Goal: Task Accomplishment & Management: Manage account settings

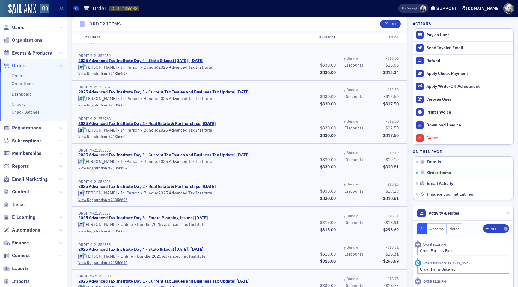
scroll to position [257, 0]
click at [422, 8] on span at bounding box center [419, 8] width 6 height 6
click at [426, 9] on span at bounding box center [423, 8] width 6 height 6
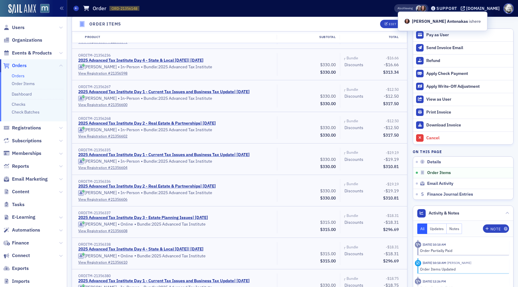
click at [362, 7] on div "Orders Order ORD-21356148 21356148" at bounding box center [224, 8] width 302 height 11
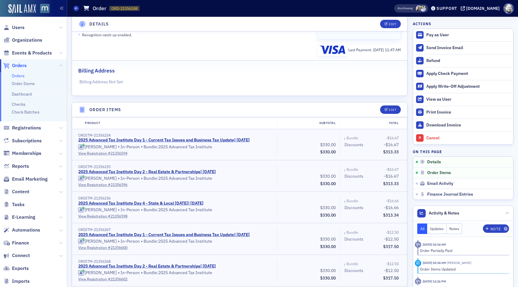
scroll to position [112, 0]
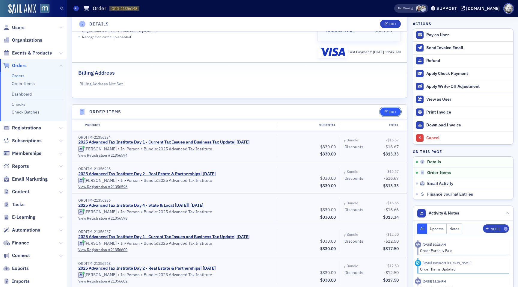
click at [390, 113] on div "Edit" at bounding box center [392, 111] width 7 height 3
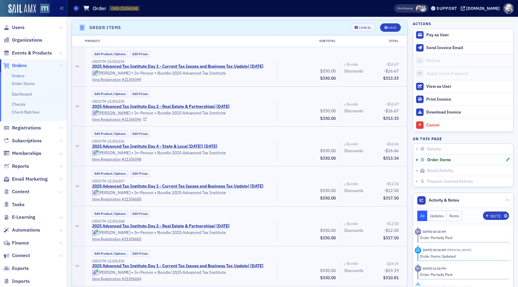
scroll to position [196, 0]
click at [120, 53] on button "Edit Product / Options" at bounding box center [110, 54] width 36 height 6
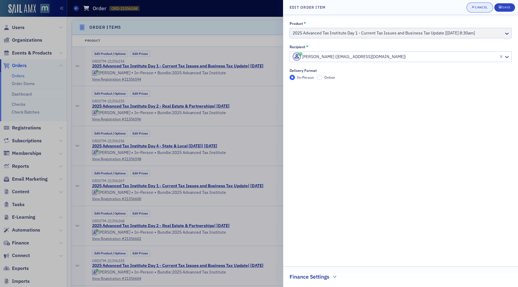
click at [480, 7] on div "Cancel" at bounding box center [481, 7] width 13 height 3
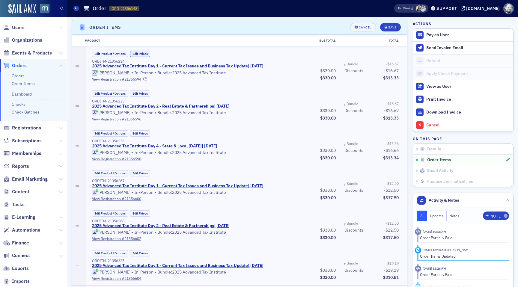
click at [145, 53] on button "Edit Prices" at bounding box center [140, 54] width 20 height 6
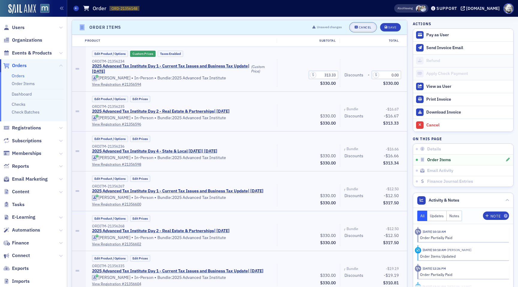
click at [360, 28] on div "Cancel" at bounding box center [365, 27] width 13 height 3
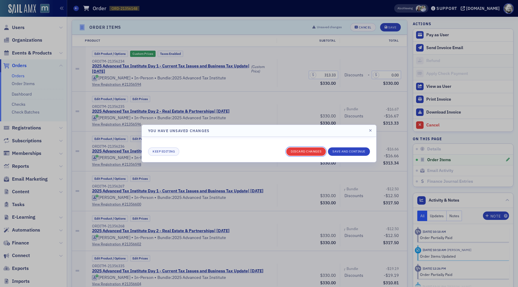
click at [296, 155] on button "Discard changes" at bounding box center [306, 152] width 40 height 8
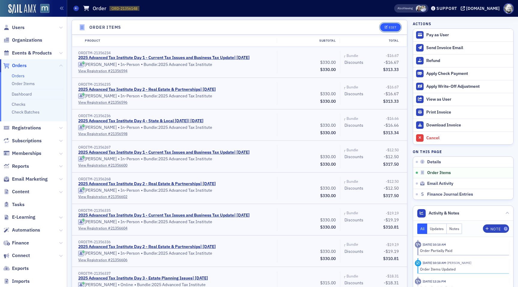
click at [386, 27] on icon "button" at bounding box center [387, 27] width 4 height 3
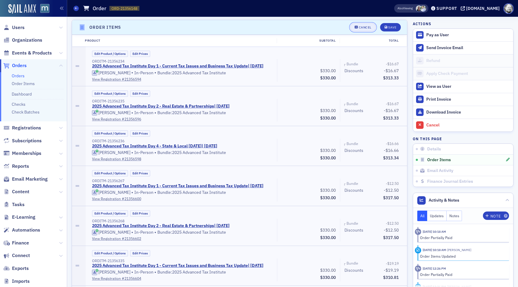
click at [366, 24] on button "Cancel" at bounding box center [363, 27] width 26 height 8
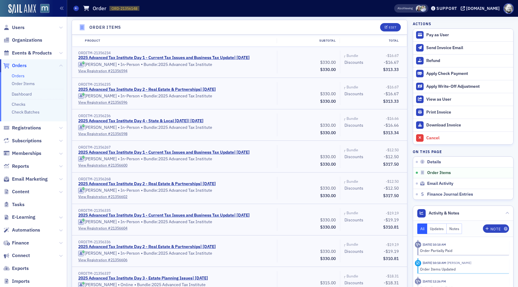
click at [426, 7] on span at bounding box center [423, 8] width 6 height 6
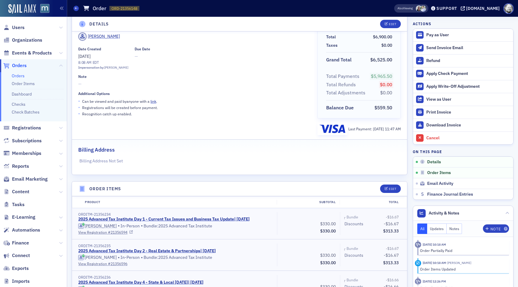
scroll to position [0, 0]
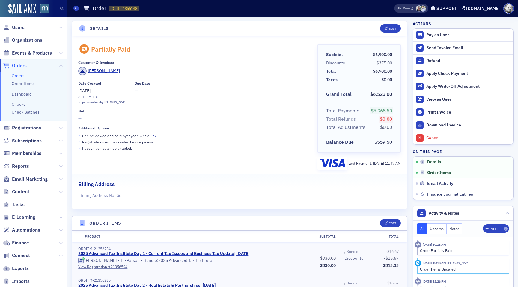
click at [426, 7] on span at bounding box center [423, 8] width 6 height 6
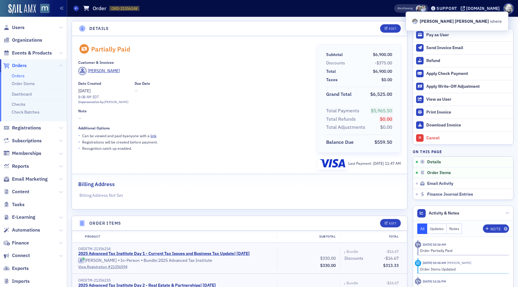
click at [426, 7] on span at bounding box center [423, 8] width 6 height 6
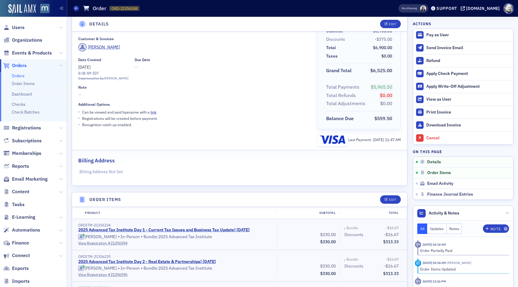
scroll to position [24, 0]
click at [391, 200] on div "Edit" at bounding box center [392, 199] width 7 height 3
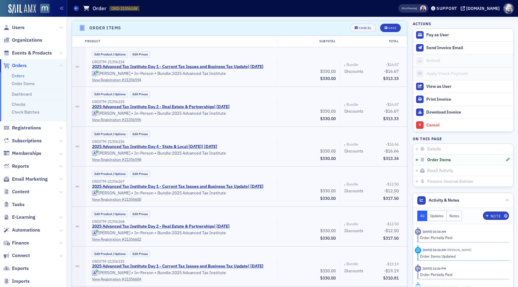
scroll to position [196, 0]
click at [110, 52] on button "Edit Product / Options" at bounding box center [110, 54] width 36 height 6
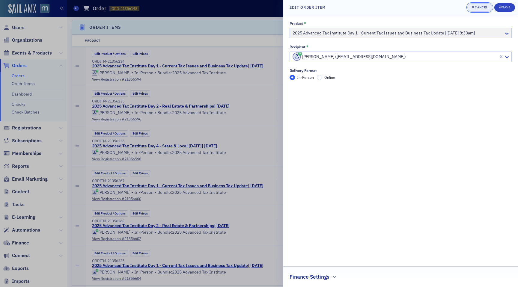
click at [480, 8] on div "Cancel" at bounding box center [481, 7] width 13 height 3
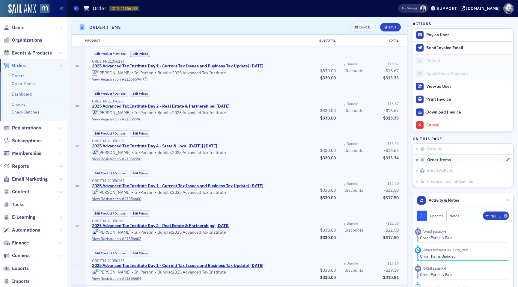
click at [141, 52] on button "Edit Prices" at bounding box center [140, 54] width 20 height 6
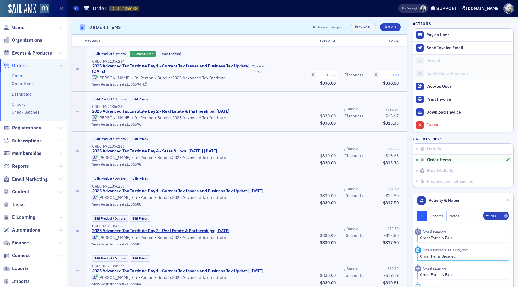
click at [388, 75] on input "0.00" at bounding box center [386, 75] width 29 height 8
drag, startPoint x: 388, startPoint y: 75, endPoint x: 398, endPoint y: 75, distance: 10.5
click at [398, 75] on input "0.00" at bounding box center [386, 75] width 29 height 8
type input "49.67"
click at [378, 100] on div "Edit Product / Options Edit Prices" at bounding box center [246, 99] width 313 height 6
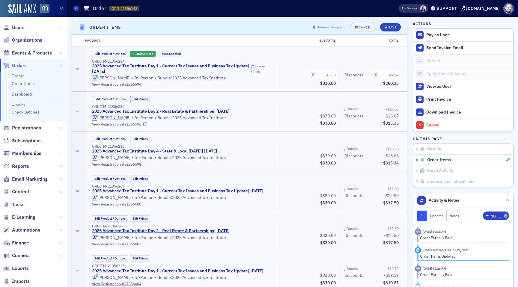
click at [144, 98] on button "Edit Prices" at bounding box center [140, 99] width 20 height 6
drag, startPoint x: 388, startPoint y: 116, endPoint x: 402, endPoint y: 115, distance: 14.1
click at [402, 115] on div "Discounts - 0.00 $330.00" at bounding box center [371, 115] width 63 height 23
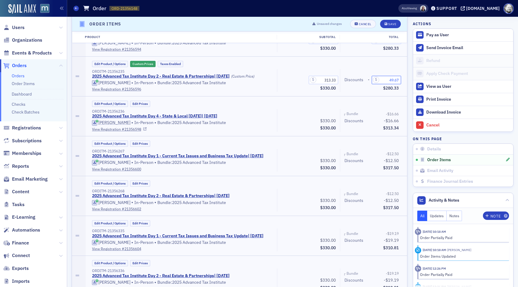
scroll to position [233, 0]
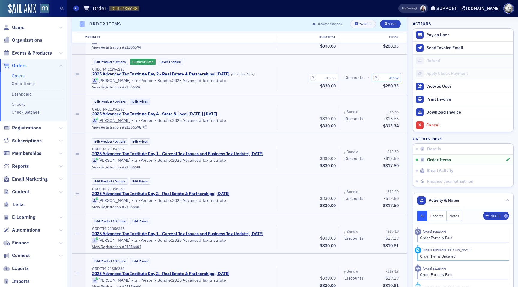
type input "49.67"
click at [141, 100] on button "Edit Prices" at bounding box center [140, 102] width 20 height 6
drag, startPoint x: 388, startPoint y: 116, endPoint x: 405, endPoint y: 118, distance: 17.2
click at [406, 118] on div "Edit Product / Options Custom Prices Taxes Enabled ORDITM-21356236 2025 Advance…" at bounding box center [247, 114] width 322 height 40
click at [368, 140] on div "Edit Product / Options Edit Prices" at bounding box center [246, 142] width 313 height 6
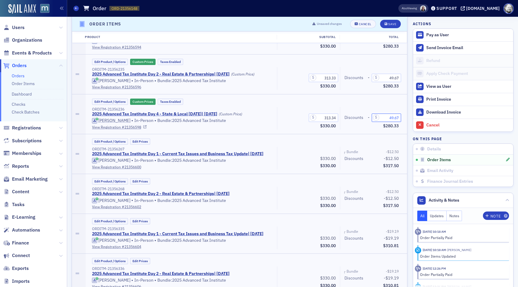
click at [399, 119] on input "49.67" at bounding box center [386, 118] width 29 height 8
type input "49.66"
click at [367, 137] on div "Edit Product / Options Edit Prices ORDITM-21356267 2025 Advanced Tax Institute …" at bounding box center [247, 154] width 322 height 40
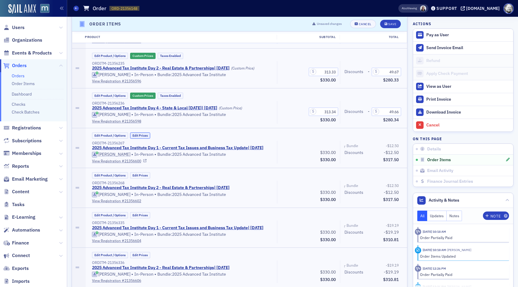
click at [138, 134] on button "Edit Prices" at bounding box center [140, 136] width 20 height 6
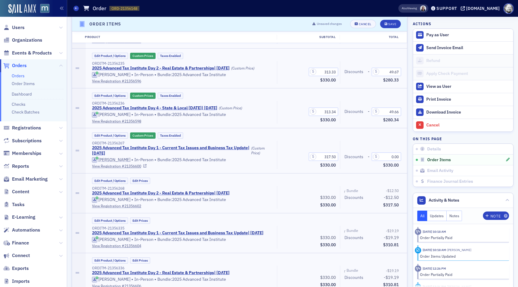
click at [286, 133] on div "Edit Product / Options Custom Prices Taxes Enabled" at bounding box center [246, 136] width 313 height 6
click at [392, 157] on input "0.00" at bounding box center [386, 157] width 29 height 8
type input "45.50"
click at [360, 143] on div "Discounts - 45.50 $284.50" at bounding box center [371, 155] width 63 height 28
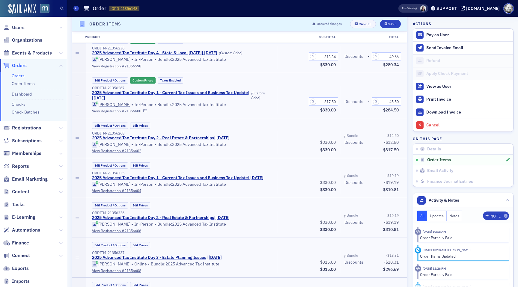
scroll to position [295, 0]
click at [148, 125] on button "Edit Prices" at bounding box center [140, 125] width 20 height 6
click at [235, 155] on div "Edit Product / Options Custom Prices Taxes Enabled ORDITM-21356268 2025 Advance…" at bounding box center [247, 138] width 322 height 40
drag, startPoint x: 389, startPoint y: 143, endPoint x: 410, endPoint y: 145, distance: 21.1
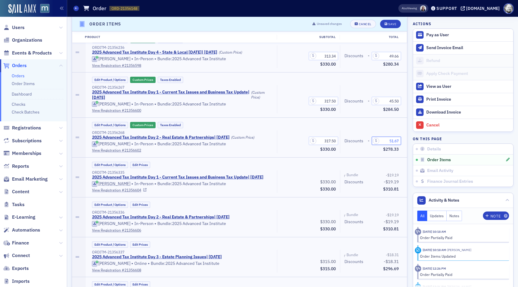
type input "51.67"
click at [303, 169] on div "Edit Product / Options Edit Prices ORDITM-21356335 2025 Advanced Tax Institute …" at bounding box center [246, 177] width 313 height 31
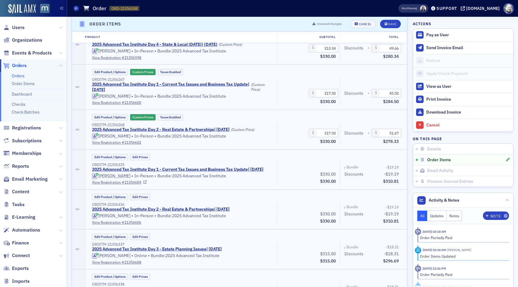
scroll to position [305, 0]
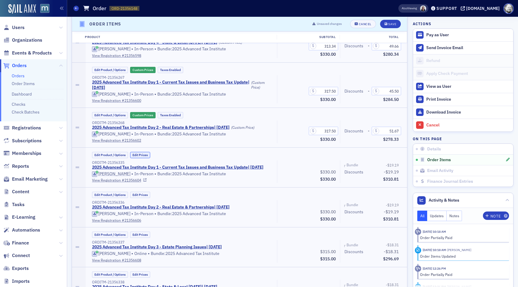
click at [142, 153] on button "Edit Prices" at bounding box center [140, 155] width 20 height 6
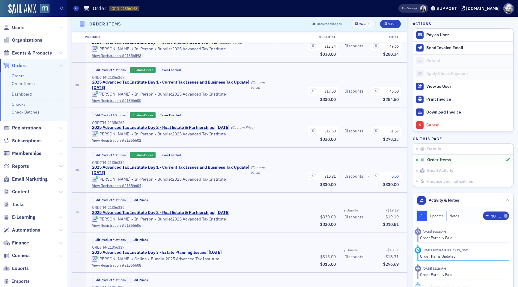
drag, startPoint x: 388, startPoint y: 178, endPoint x: 411, endPoint y: 178, distance: 22.8
type input "51.67"
click at [302, 193] on div "Edit Product / Options Edit Prices ORDITM-21356336 2025 Advanced Tax Institute …" at bounding box center [247, 213] width 322 height 40
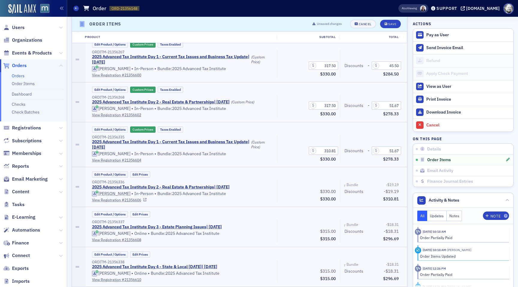
scroll to position [331, 0]
click at [139, 175] on button "Edit Prices" at bounding box center [140, 174] width 20 height 6
drag, startPoint x: 384, startPoint y: 191, endPoint x: 405, endPoint y: 191, distance: 20.7
click at [406, 191] on div "Edit Product / Options Custom Prices Taxes Enabled ORDITM-21356336 2025 Advance…" at bounding box center [247, 187] width 322 height 40
type input "51.67"
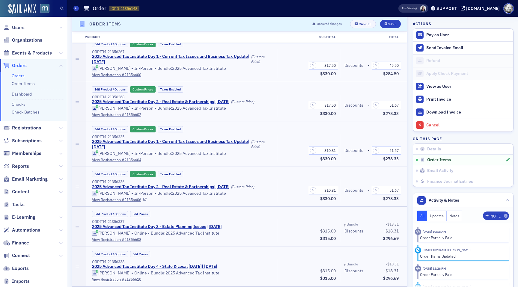
click at [297, 169] on div "Edit Product / Options Custom Prices Taxes Enabled ORDITM-21356336 2025 Advance…" at bounding box center [247, 187] width 322 height 40
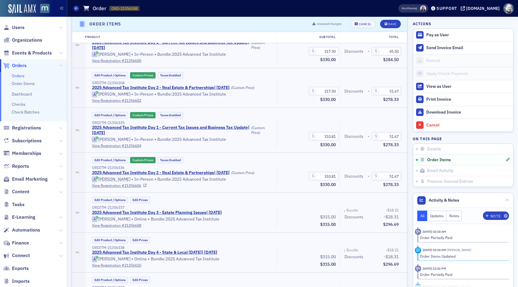
scroll to position [348, 0]
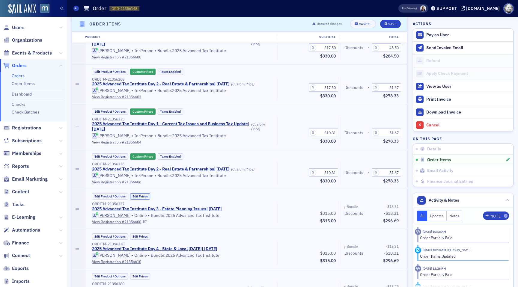
click at [142, 198] on button "Edit Prices" at bounding box center [140, 196] width 20 height 6
click at [245, 157] on div "Edit Product / Options Custom Prices Taxes Enabled" at bounding box center [246, 157] width 313 height 6
drag, startPoint x: 386, startPoint y: 212, endPoint x: 407, endPoint y: 212, distance: 20.4
click at [407, 212] on div "Edit Product / Options Custom Prices Taxes Enabled ORDITM-21356337 2025 Advance…" at bounding box center [247, 209] width 322 height 40
type input "19.83"
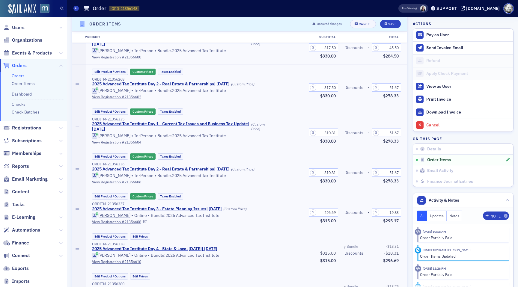
click at [287, 197] on div "Edit Product / Options Custom Prices Taxes Enabled" at bounding box center [246, 196] width 313 height 6
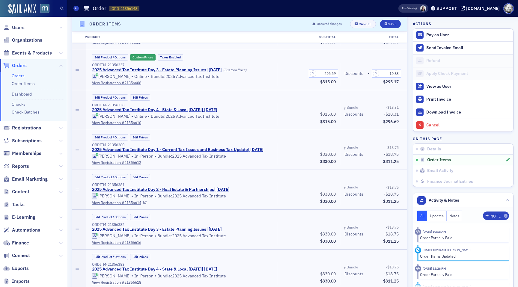
scroll to position [489, 0]
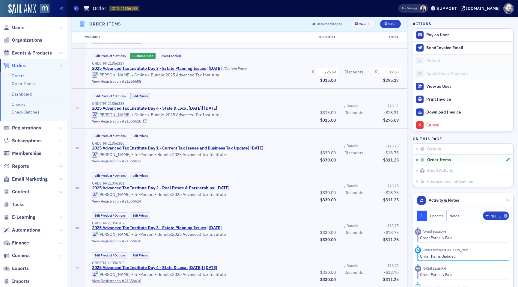
click at [143, 94] on button "Edit Prices" at bounding box center [140, 96] width 20 height 6
click at [292, 118] on div "Subtotal $315.00" at bounding box center [309, 120] width 54 height 7
drag, startPoint x: 388, startPoint y: 112, endPoint x: 406, endPoint y: 112, distance: 17.7
click at [406, 112] on div "Edit Product / Options Custom Prices Taxes Enabled ORDITM-21356338 2025 Advance…" at bounding box center [247, 109] width 322 height 40
type input "49.33"
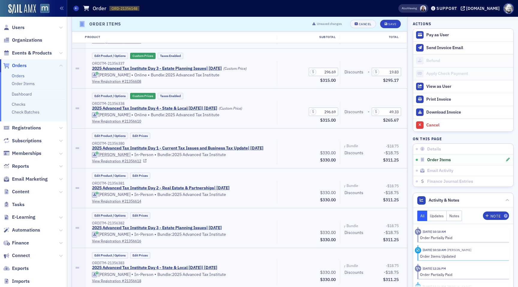
click at [304, 145] on div "$330.00 Subtotal $330.00" at bounding box center [308, 152] width 63 height 23
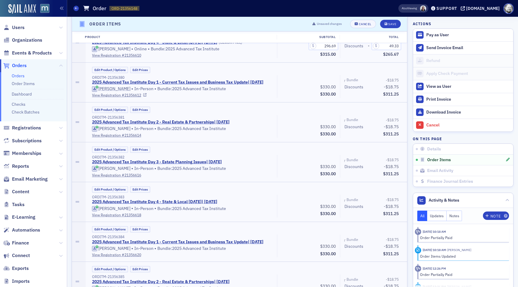
scroll to position [565, 0]
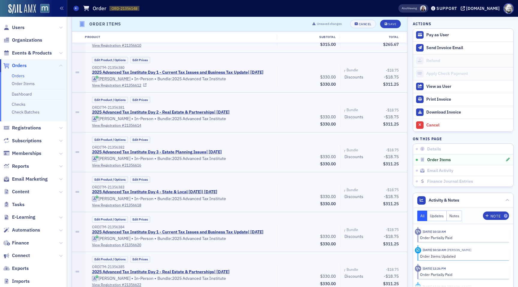
click at [142, 64] on div "Edit Product / Options Edit Prices ORDITM-21356380 2025 Advanced Tax Institute …" at bounding box center [246, 72] width 313 height 31
click at [142, 60] on button "Edit Prices" at bounding box center [140, 60] width 20 height 6
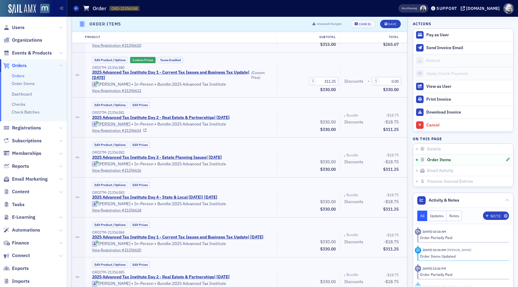
click at [270, 117] on div "2025 Advanced Tax Institute Day 2 - Real Estate & Partnerships | 11/18/2025" at bounding box center [182, 117] width 181 height 5
drag, startPoint x: 389, startPoint y: 79, endPoint x: 409, endPoint y: 81, distance: 19.9
click at [410, 81] on div "Details Partially Paid Customer & Invoicee Brandi Selby Date Created 10/8/2025 …" at bounding box center [292, 130] width 443 height 1356
type input "51.24"
click at [306, 107] on div "Edit Product / Options Edit Prices" at bounding box center [246, 105] width 313 height 6
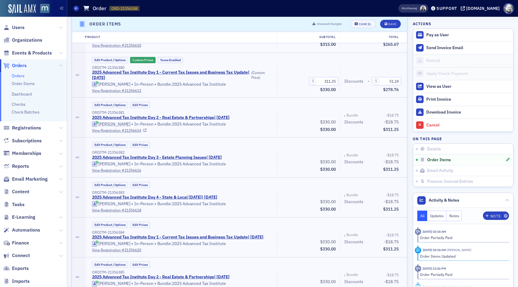
scroll to position [570, 0]
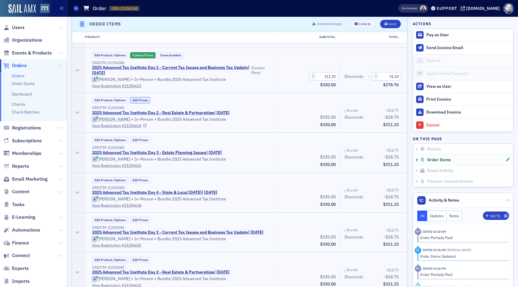
click at [146, 101] on button "Edit Prices" at bounding box center [140, 100] width 20 height 6
drag, startPoint x: 387, startPoint y: 118, endPoint x: 406, endPoint y: 119, distance: 18.9
click at [406, 118] on div "Edit Product / Options Custom Prices Taxes Enabled ORDITM-21356381 2025 Advance…" at bounding box center [247, 113] width 322 height 40
type input "51.24"
click at [145, 140] on button "Edit Prices" at bounding box center [140, 140] width 20 height 6
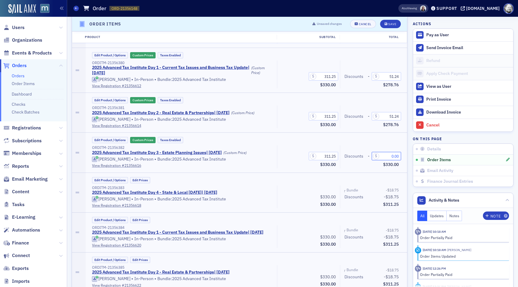
drag, startPoint x: 386, startPoint y: 156, endPoint x: 408, endPoint y: 156, distance: 21.6
click at [408, 156] on div "Details Partially Paid Customer & Invoicee Brandi Selby Date Created 10/8/2025 …" at bounding box center [292, 125] width 443 height 1356
click at [246, 157] on div "Darcy Geffen • In-Person • Bundle: 2025 Advanced Tax Institute" at bounding box center [182, 160] width 181 height 6
drag, startPoint x: 387, startPoint y: 156, endPoint x: 430, endPoint y: 157, distance: 42.9
click at [430, 157] on div "Details Partially Paid Customer & Invoicee Brandi Selby Date Created 10/8/2025 …" at bounding box center [292, 125] width 443 height 1356
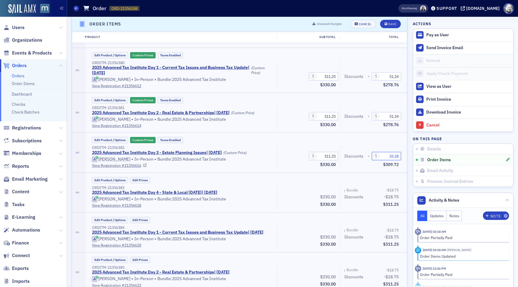
type input "20.28"
click at [293, 170] on div "Edit Product / Options Custom Prices Taxes Enabled ORDITM-21356382 2025 Advance…" at bounding box center [247, 153] width 322 height 40
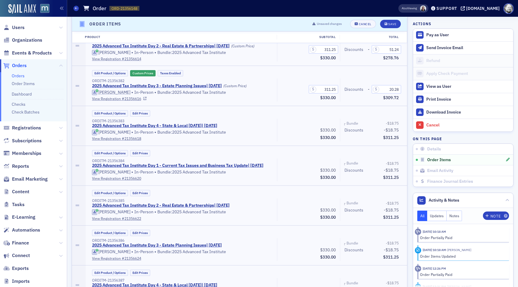
scroll to position [639, 0]
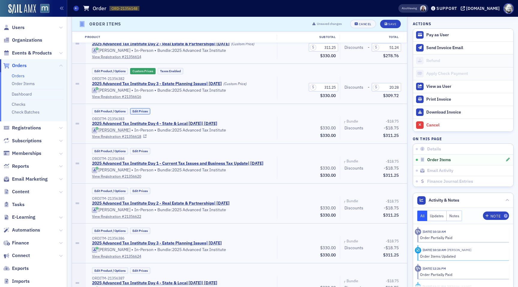
click at [145, 110] on button "Edit Prices" at bounding box center [140, 111] width 20 height 6
drag, startPoint x: 389, startPoint y: 125, endPoint x: 406, endPoint y: 125, distance: 17.1
click at [406, 125] on div "Edit Product / Options Custom Prices Taxes Enabled ORDITM-21356383 2025 Advance…" at bounding box center [247, 124] width 322 height 40
type input "51.24"
click at [273, 145] on div "Edit Product / Options Edit Prices ORDITM-21356384 2025 Advanced Tax Institute …" at bounding box center [247, 164] width 322 height 40
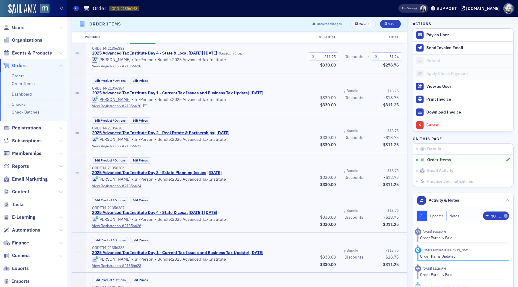
scroll to position [710, 0]
click at [141, 80] on button "Edit Prices" at bounding box center [140, 80] width 20 height 6
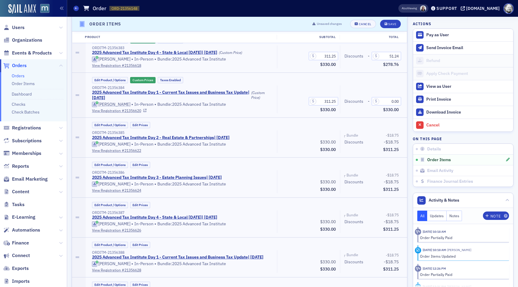
click at [384, 97] on div "Discounts - 0.00 $330.00" at bounding box center [371, 99] width 63 height 28
click at [384, 98] on input "0.00" at bounding box center [386, 101] width 29 height 8
type input "51.24"
click at [362, 112] on div "$278.76" at bounding box center [372, 109] width 54 height 7
click at [144, 123] on button "Edit Prices" at bounding box center [140, 125] width 20 height 6
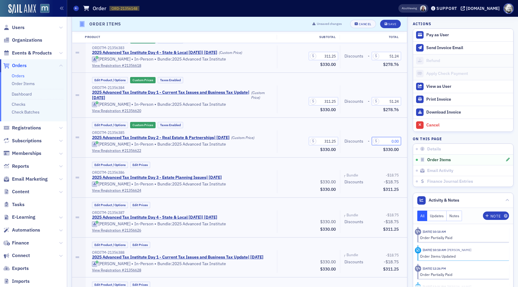
drag, startPoint x: 387, startPoint y: 142, endPoint x: 411, endPoint y: 142, distance: 24.0
type input "51.24"
click at [286, 166] on div "Edit Product / Options Edit Prices" at bounding box center [246, 165] width 313 height 6
click at [141, 165] on button "Edit Prices" at bounding box center [140, 165] width 20 height 6
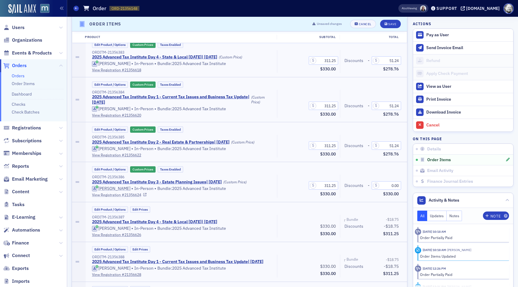
scroll to position [709, 0]
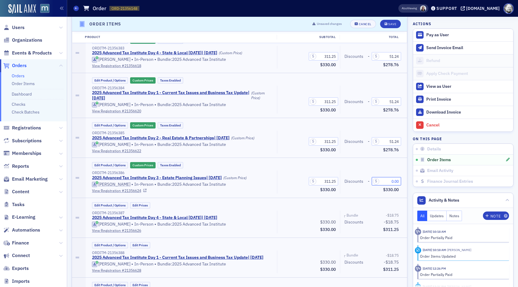
drag, startPoint x: 389, startPoint y: 182, endPoint x: 405, endPoint y: 182, distance: 15.6
click at [405, 182] on div "Edit Product / Options Custom Prices Taxes Enabled ORDITM-21356386 2025 Advance…" at bounding box center [247, 178] width 322 height 40
type input "20.28"
click at [143, 202] on div "Edit Prices" at bounding box center [140, 205] width 20 height 6
click at [144, 207] on button "Edit Prices" at bounding box center [140, 205] width 20 height 6
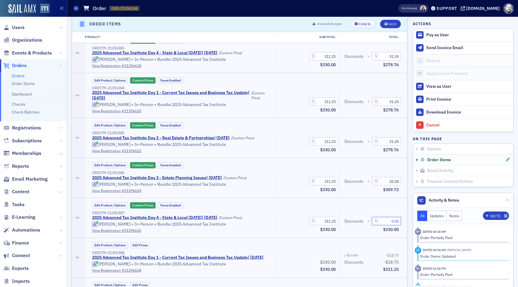
drag, startPoint x: 387, startPoint y: 222, endPoint x: 409, endPoint y: 222, distance: 21.9
click at [407, 222] on div "Edit Product / Options Custom Prices Taxes Enabled ORDITM-21356387 2025 Advance…" at bounding box center [247, 218] width 322 height 40
type input "51.24"
click at [290, 221] on div "311.25 Subtotal $330.00" at bounding box center [309, 226] width 54 height 16
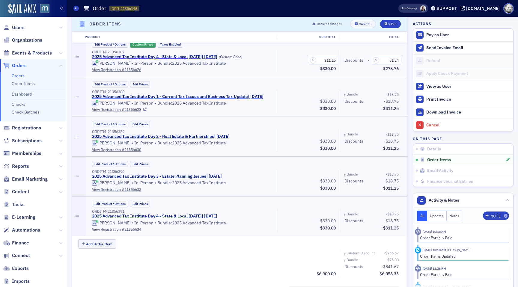
scroll to position [872, 0]
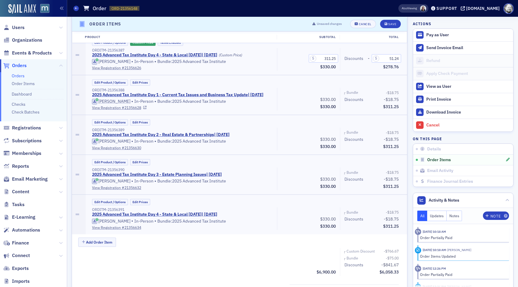
click at [139, 78] on div "Edit Product / Options Edit Prices ORDITM-21356388 2025 Advanced Tax Institute …" at bounding box center [247, 95] width 322 height 40
click at [141, 80] on button "Edit Prices" at bounding box center [140, 82] width 20 height 6
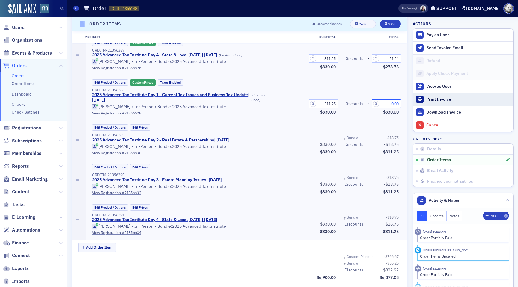
drag, startPoint x: 387, startPoint y: 104, endPoint x: 419, endPoint y: 104, distance: 31.8
type input "51.24"
click at [295, 147] on div "$330.00" at bounding box center [309, 144] width 54 height 7
click at [144, 127] on button "Edit Prices" at bounding box center [140, 127] width 20 height 6
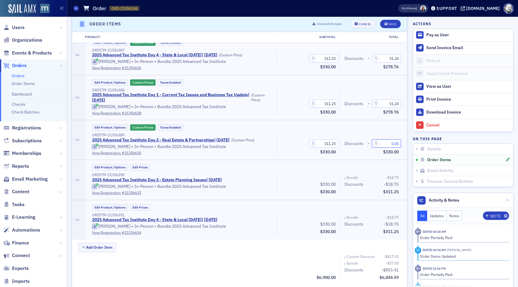
drag, startPoint x: 389, startPoint y: 142, endPoint x: 417, endPoint y: 143, distance: 27.9
type input "51.24"
click at [142, 209] on button "Edit Prices" at bounding box center [140, 207] width 20 height 6
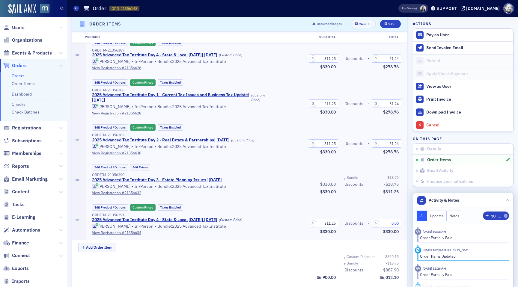
drag, startPoint x: 390, startPoint y: 223, endPoint x: 415, endPoint y: 223, distance: 24.3
type input "51.24"
click at [143, 166] on button "Edit Prices" at bounding box center [140, 167] width 20 height 6
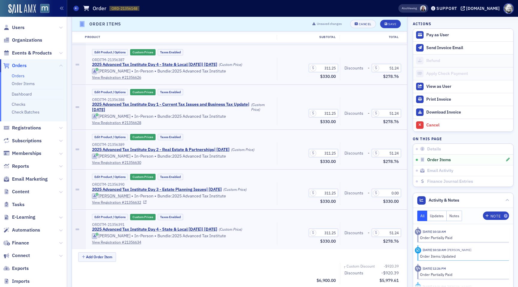
scroll to position [885, 0]
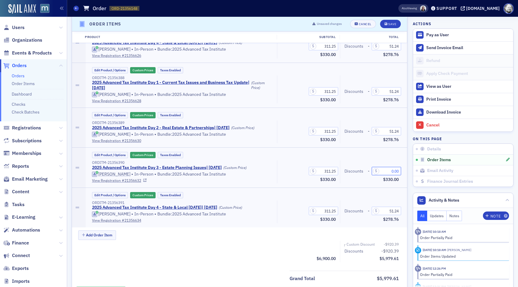
click at [389, 172] on input "0.00" at bounding box center [386, 171] width 29 height 8
type input "20.28"
click at [285, 182] on div "Subtotal $330.00" at bounding box center [309, 179] width 54 height 7
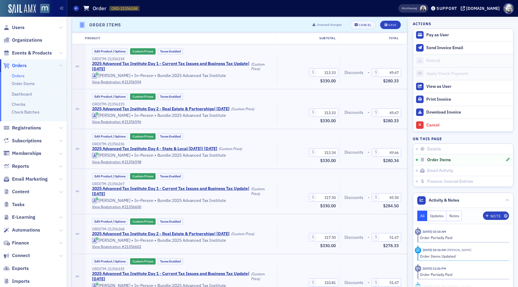
scroll to position [199, 0]
drag, startPoint x: 324, startPoint y: 72, endPoint x: 339, endPoint y: 72, distance: 15.3
click at [339, 72] on div "313.33 Subtotal $330.00" at bounding box center [308, 70] width 63 height 28
type input "330.00"
drag, startPoint x: 321, startPoint y: 111, endPoint x: 338, endPoint y: 112, distance: 16.8
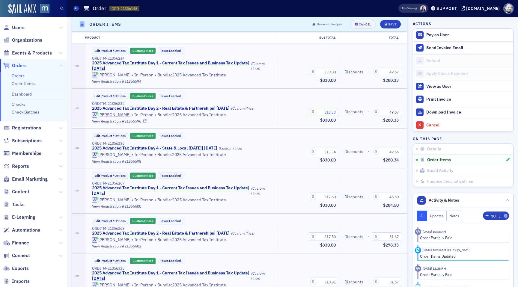
click at [338, 112] on div "313.33 Subtotal $330.00" at bounding box center [308, 112] width 63 height 23
type input "330.00"
drag, startPoint x: 321, startPoint y: 150, endPoint x: 337, endPoint y: 151, distance: 15.6
click at [337, 151] on input "313.34" at bounding box center [323, 152] width 29 height 8
type input "330.00"
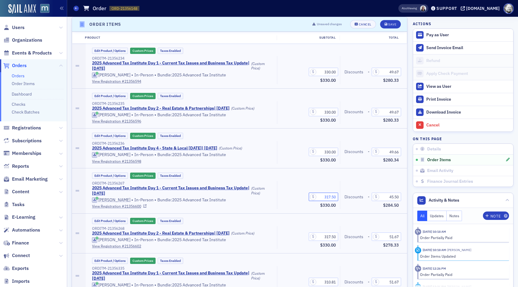
drag, startPoint x: 324, startPoint y: 196, endPoint x: 337, endPoint y: 197, distance: 13.5
click at [337, 197] on input "317.50" at bounding box center [323, 197] width 29 height 8
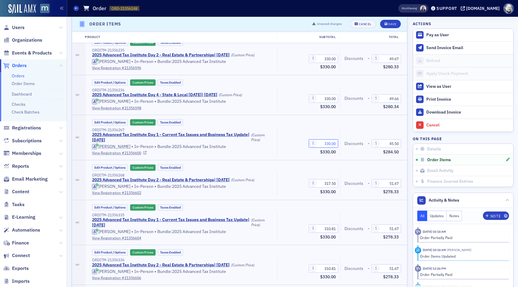
scroll to position [254, 0]
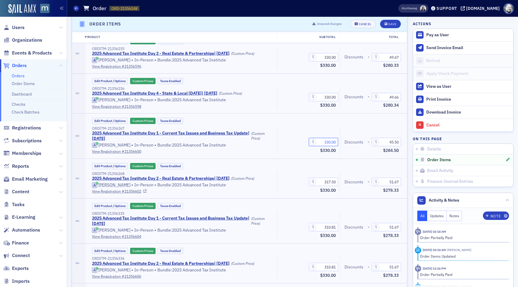
type input "330.00"
drag, startPoint x: 325, startPoint y: 181, endPoint x: 340, endPoint y: 181, distance: 15.6
click at [341, 181] on div "ORDITM-21356268 2025 Advanced Tax Institute Day 2 - Real Estate & Partnerships …" at bounding box center [245, 183] width 315 height 23
type input "330.00"
drag, startPoint x: 327, startPoint y: 227, endPoint x: 347, endPoint y: 227, distance: 19.5
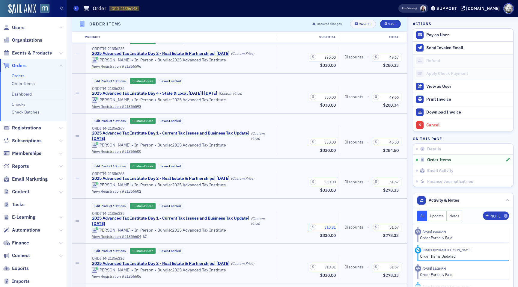
click at [347, 227] on div "ORDITM-21356335 2025 Advanced Tax Institute Day 1 - Current Tax Issues and Busi…" at bounding box center [245, 225] width 315 height 28
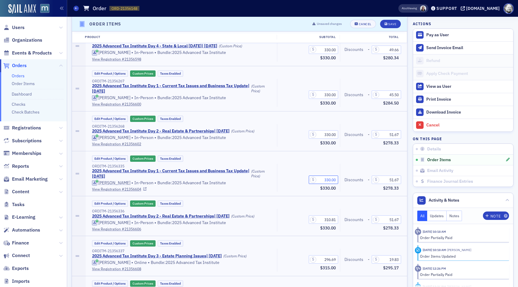
scroll to position [315, 0]
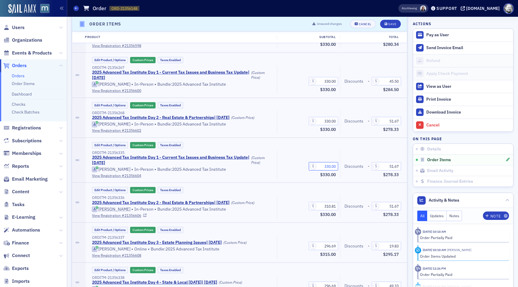
type input "330.00"
drag, startPoint x: 322, startPoint y: 205, endPoint x: 342, endPoint y: 205, distance: 20.4
click at [342, 205] on div "ORDITM-21356336 2025 Advanced Tax Institute Day 2 - Real Estate & Partnerships …" at bounding box center [245, 206] width 315 height 23
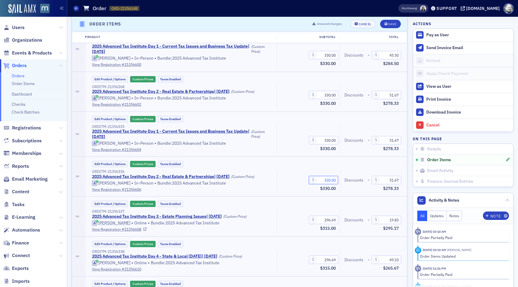
scroll to position [344, 0]
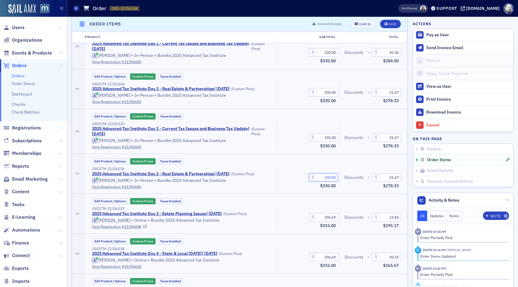
type input "330.00"
drag, startPoint x: 323, startPoint y: 218, endPoint x: 339, endPoint y: 218, distance: 15.6
click at [339, 218] on div "296.69 Subtotal $315.00" at bounding box center [308, 218] width 63 height 23
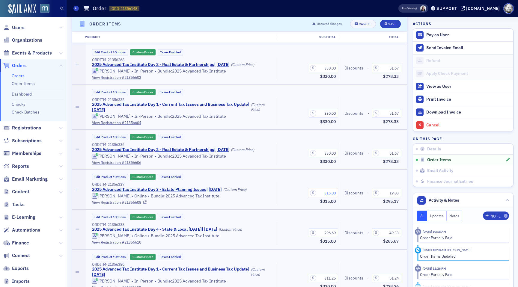
scroll to position [384, 0]
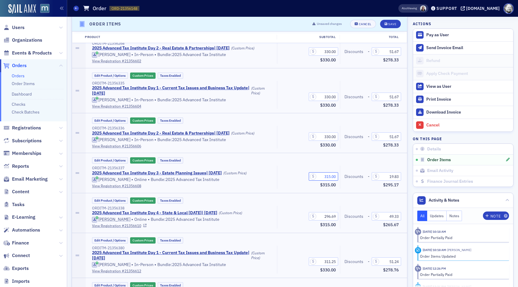
type input "315.00"
drag, startPoint x: 321, startPoint y: 217, endPoint x: 341, endPoint y: 217, distance: 19.8
click at [341, 217] on div "ORDITM-21356338 2025 Advanced Tax Institute Day 4 - State & Local Tax Day | 11/…" at bounding box center [245, 217] width 315 height 23
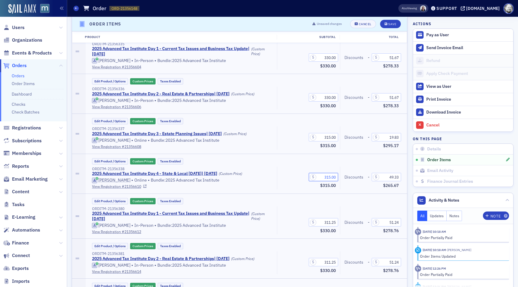
scroll to position [427, 0]
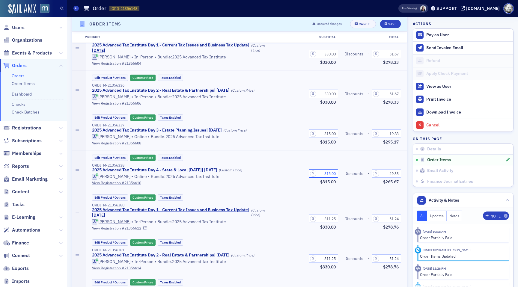
type input "315.00"
drag, startPoint x: 323, startPoint y: 219, endPoint x: 339, endPoint y: 219, distance: 16.2
click at [339, 219] on div "311.25 Subtotal $330.00" at bounding box center [308, 217] width 63 height 28
type input "330.00"
drag, startPoint x: 323, startPoint y: 256, endPoint x: 342, endPoint y: 256, distance: 19.2
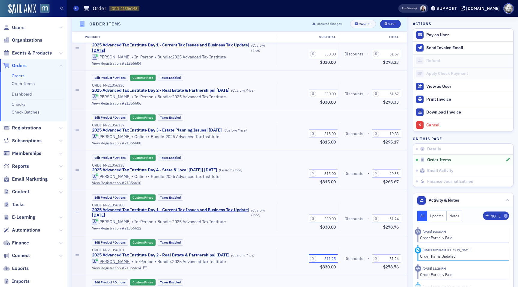
click at [342, 256] on div "ORDITM-21356381 2025 Advanced Tax Institute Day 2 - Real Estate & Partnerships …" at bounding box center [245, 259] width 315 height 23
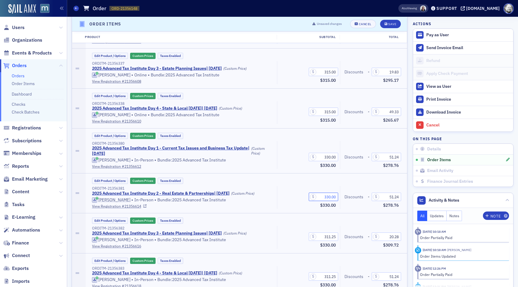
scroll to position [492, 0]
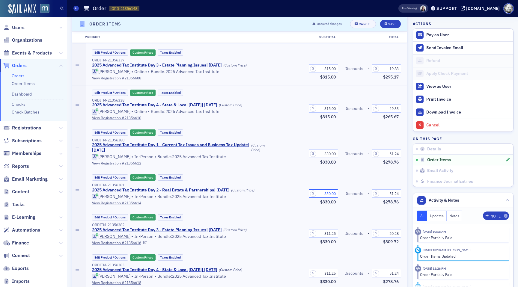
type input "330.00"
drag, startPoint x: 332, startPoint y: 234, endPoint x: 342, endPoint y: 234, distance: 10.2
click at [342, 234] on div "ORDITM-21356382 2025 Advanced Tax Institute Day 3 - Estate Planning Issues | 11…" at bounding box center [245, 234] width 315 height 23
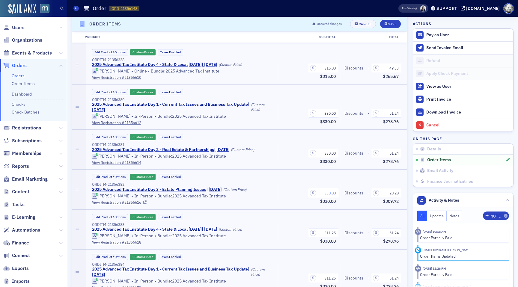
scroll to position [558, 0]
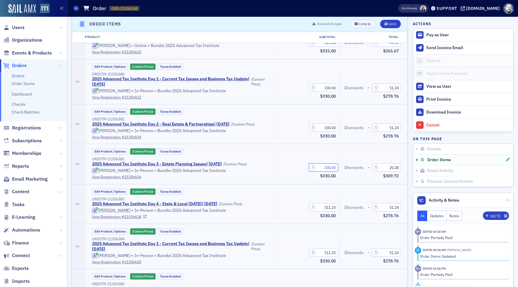
type input "330.00"
drag, startPoint x: 324, startPoint y: 207, endPoint x: 341, endPoint y: 207, distance: 17.7
click at [341, 207] on div "ORDITM-21356383 2025 Advanced Tax Institute Day 4 - State & Local Tax Day | 11/…" at bounding box center [245, 208] width 315 height 23
type input "330.00"
drag, startPoint x: 330, startPoint y: 253, endPoint x: 339, endPoint y: 253, distance: 8.7
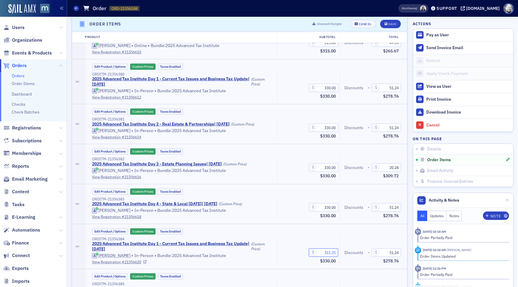
click at [339, 253] on div "311.25 Subtotal $330.00" at bounding box center [308, 251] width 63 height 28
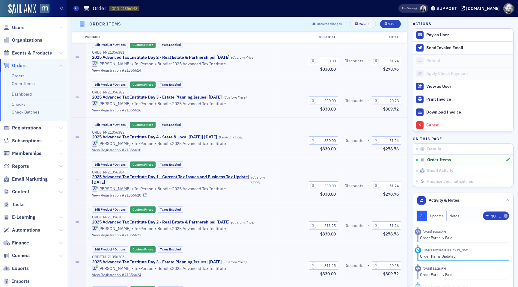
scroll to position [643, 0]
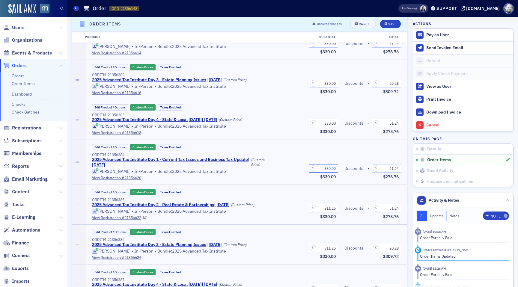
type input "330.00"
drag, startPoint x: 322, startPoint y: 207, endPoint x: 340, endPoint y: 209, distance: 18.2
click at [341, 209] on div "ORDITM-21356385 2025 Advanced Tax Institute Day 2 - Real Estate & Partnerships …" at bounding box center [245, 209] width 315 height 23
type input "330.00"
drag, startPoint x: 323, startPoint y: 246, endPoint x: 338, endPoint y: 247, distance: 14.8
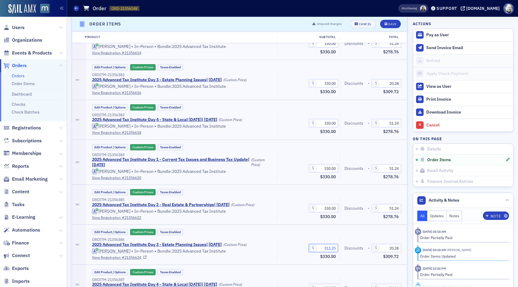
click at [338, 247] on input "311.25" at bounding box center [323, 248] width 29 height 8
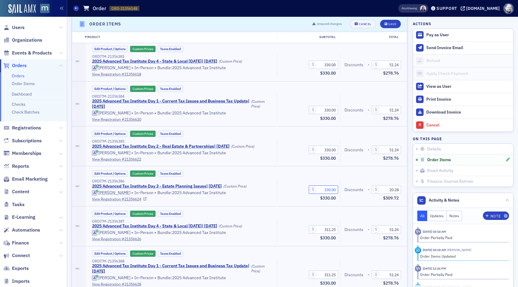
scroll to position [705, 0]
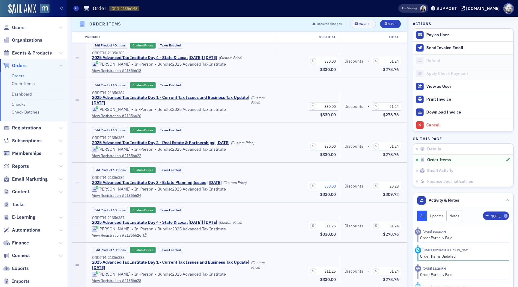
type input "330.00"
drag, startPoint x: 323, startPoint y: 225, endPoint x: 336, endPoint y: 225, distance: 13.2
click at [336, 225] on input "311.25" at bounding box center [323, 226] width 29 height 8
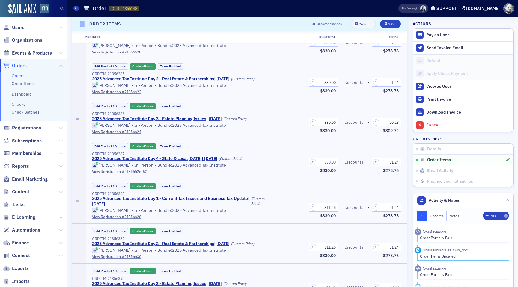
scroll to position [771, 0]
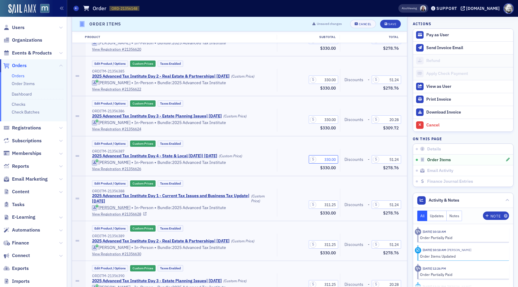
type input "330.00"
drag, startPoint x: 323, startPoint y: 203, endPoint x: 342, endPoint y: 204, distance: 18.6
click at [341, 203] on div "ORDITM-21356388 2025 Advanced Tax Institute Day 1 - Current Tax Issues and Busi…" at bounding box center [245, 203] width 315 height 28
type input "330.00"
drag, startPoint x: 323, startPoint y: 243, endPoint x: 345, endPoint y: 243, distance: 21.9
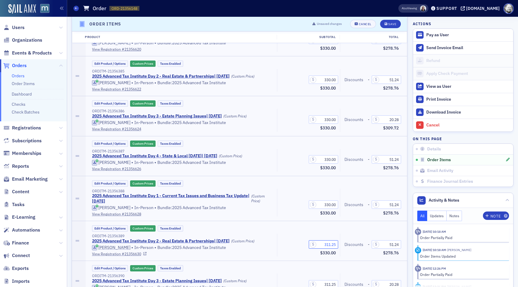
click at [345, 243] on div "ORDITM-21356389 2025 Advanced Tax Institute Day 2 - Real Estate & Partnerships …" at bounding box center [245, 245] width 315 height 23
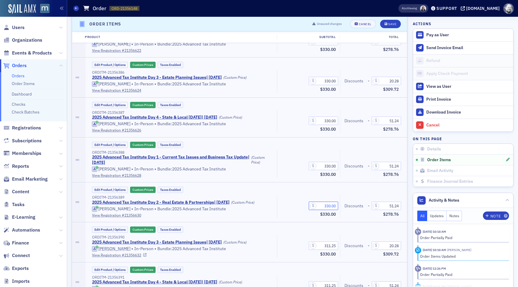
scroll to position [811, 0]
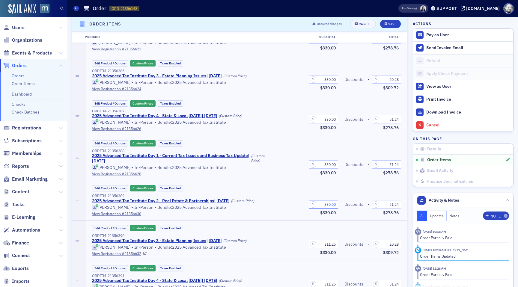
type input "330.00"
drag, startPoint x: 322, startPoint y: 244, endPoint x: 343, endPoint y: 244, distance: 21.6
click at [343, 244] on div "ORDITM-21356390 2025 Advanced Tax Institute Day 3 - Estate Planning Issues | 11…" at bounding box center [245, 245] width 315 height 23
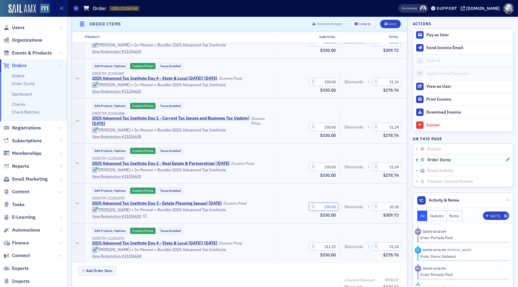
scroll to position [889, 0]
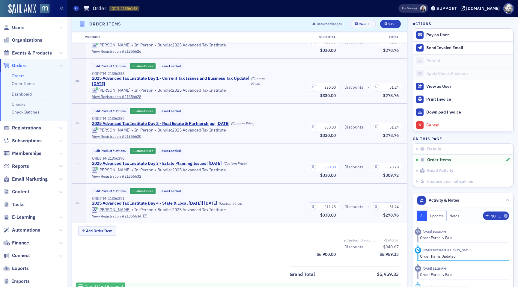
type input "330.00"
drag, startPoint x: 324, startPoint y: 207, endPoint x: 341, endPoint y: 208, distance: 16.5
click at [341, 207] on div "ORDITM-21356391 2025 Advanced Tax Institute Day 4 - State & Local Tax Day | 11/…" at bounding box center [245, 207] width 315 height 23
type input "330.00"
click at [307, 234] on div "Add Order Item" at bounding box center [242, 231] width 329 height 10
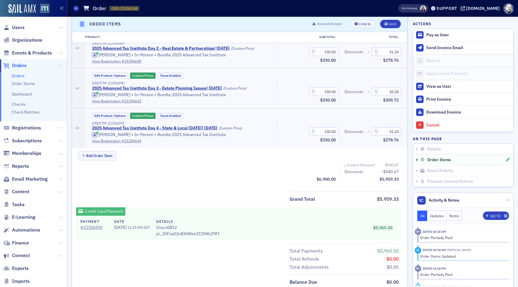
scroll to position [964, 0]
click at [391, 22] on div "Save" at bounding box center [392, 23] width 8 height 3
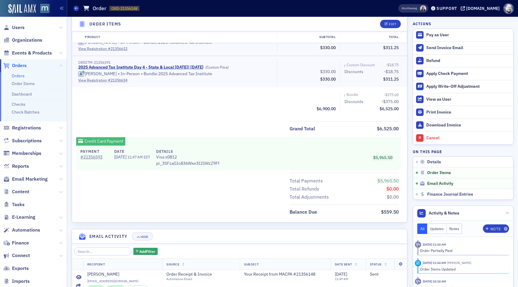
scroll to position [848, 0]
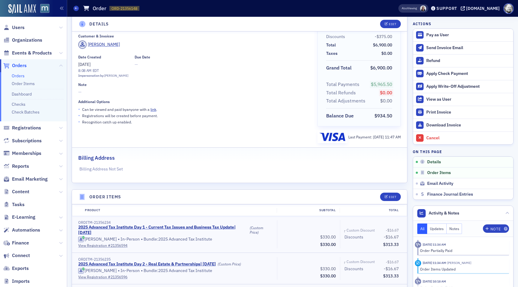
scroll to position [9, 0]
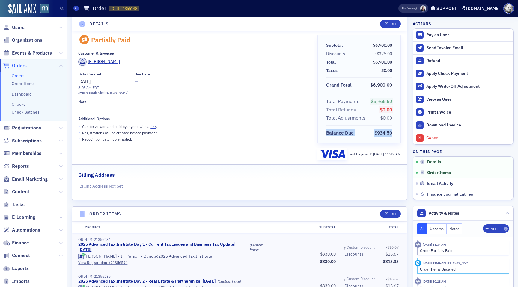
drag, startPoint x: 318, startPoint y: 134, endPoint x: 400, endPoint y: 132, distance: 81.3
click at [400, 132] on div "Balance Due $934.50" at bounding box center [359, 131] width 83 height 12
copy div "Balance Due $934.50"
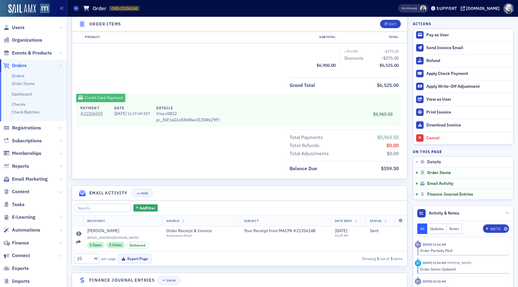
scroll to position [903, 0]
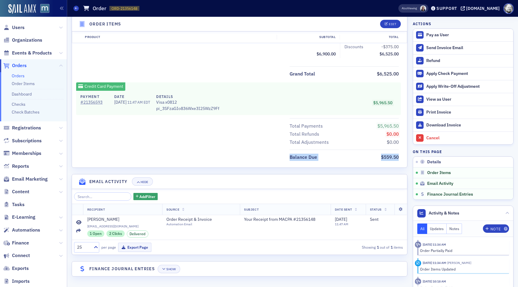
drag, startPoint x: 287, startPoint y: 157, endPoint x: 400, endPoint y: 157, distance: 113.0
click at [400, 157] on div "Balance Due $559.50" at bounding box center [239, 156] width 335 height 12
copy div "Balance Due $559.50"
click at [239, 135] on div "Total Payments $5,965.50 Total Refunds $0.00 Total Adjustments $0.00" at bounding box center [239, 132] width 335 height 28
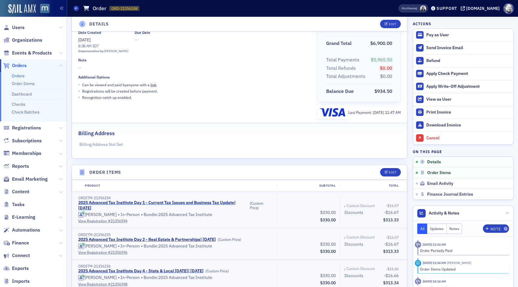
scroll to position [51, 0]
click at [386, 176] on button "Edit" at bounding box center [390, 173] width 21 height 8
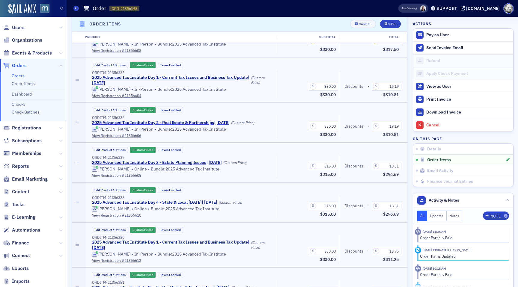
scroll to position [395, 0]
click at [366, 24] on div "Cancel" at bounding box center [365, 23] width 13 height 3
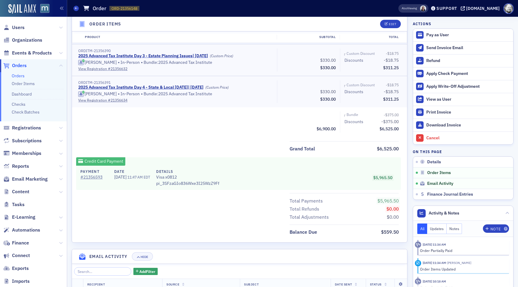
scroll to position [828, 0]
click at [388, 24] on span "Edit" at bounding box center [391, 23] width 12 height 3
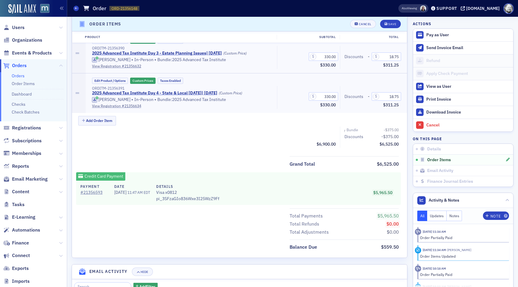
scroll to position [1043, 0]
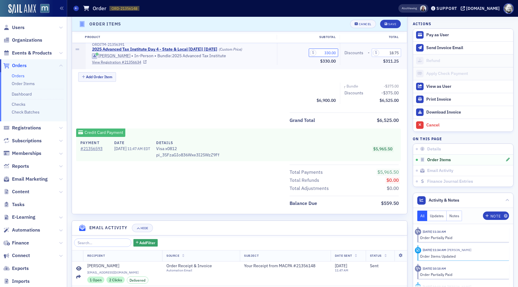
drag, startPoint x: 327, startPoint y: 53, endPoint x: 343, endPoint y: 53, distance: 16.5
click at [343, 53] on div "ORDITM-21356391 2025 Advanced Tax Institute Day 4 - State & Local Tax Day | 11/…" at bounding box center [245, 53] width 315 height 23
click at [296, 84] on div "Subtotal $6,570.00" at bounding box center [308, 93] width 63 height 21
drag, startPoint x: 388, startPoint y: 54, endPoint x: 412, endPoint y: 54, distance: 23.7
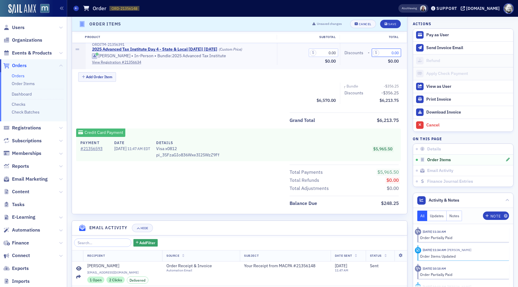
type input "0.00"
click at [285, 80] on div "Add Order Item" at bounding box center [242, 77] width 329 height 10
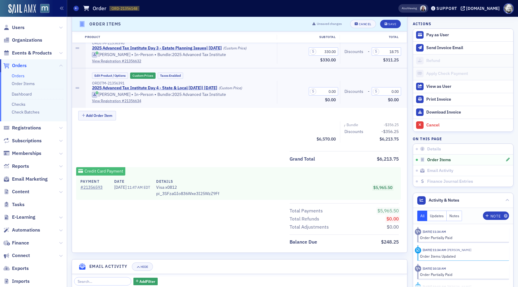
scroll to position [1000, 0]
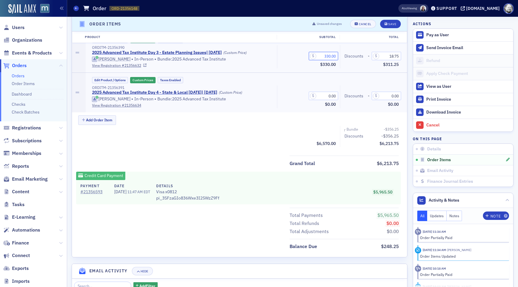
drag, startPoint x: 323, startPoint y: 55, endPoint x: 339, endPoint y: 55, distance: 15.9
click at [339, 55] on div "330.00 Subtotal $330.00" at bounding box center [308, 56] width 63 height 23
drag, startPoint x: 397, startPoint y: 55, endPoint x: 421, endPoint y: 58, distance: 24.2
type input "0.00"
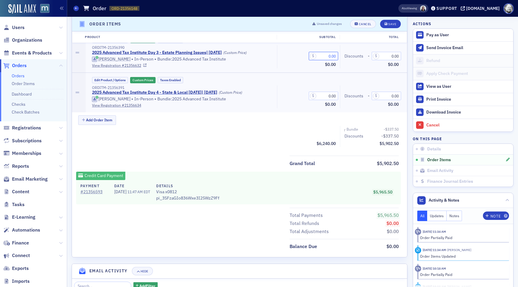
click at [327, 56] on input "0.00" at bounding box center [323, 56] width 29 height 8
drag, startPoint x: 327, startPoint y: 56, endPoint x: 340, endPoint y: 56, distance: 13.5
click at [341, 56] on div "ORDITM-21356390 2025 Advanced Tax Institute Day 3 - Estate Planning Issues | 11…" at bounding box center [245, 56] width 315 height 23
type input "63.00"
click at [300, 83] on div "Edit Product / Options Custom Prices Taxes Enabled ORDITM-21356391 2025 Advance…" at bounding box center [246, 92] width 313 height 31
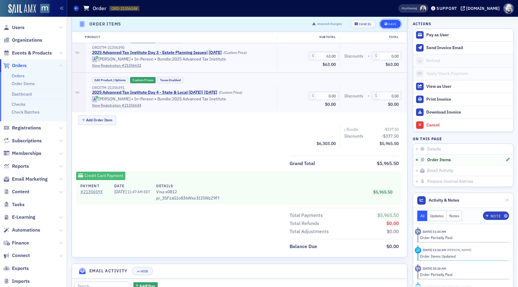
click at [386, 26] on button "Save" at bounding box center [390, 24] width 21 height 8
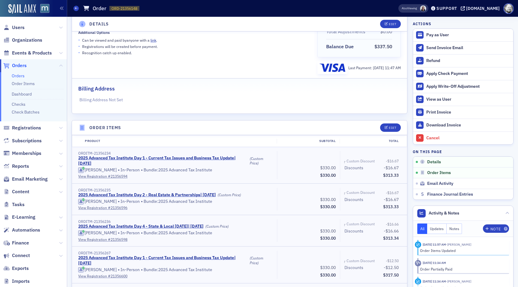
scroll to position [0, 0]
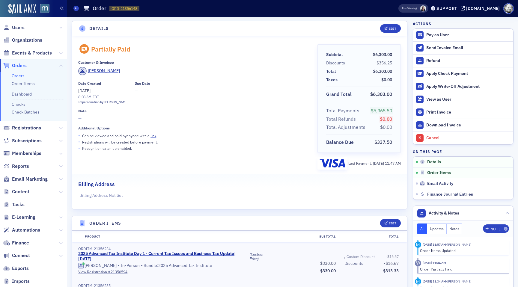
click at [260, 109] on div "Note" at bounding box center [193, 111] width 231 height 4
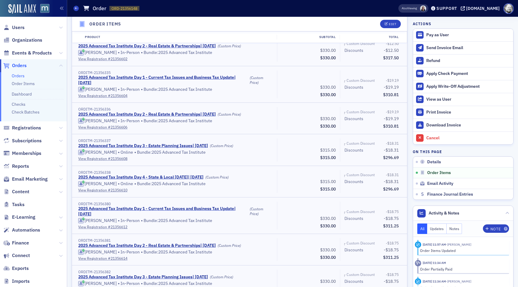
scroll to position [297, 0]
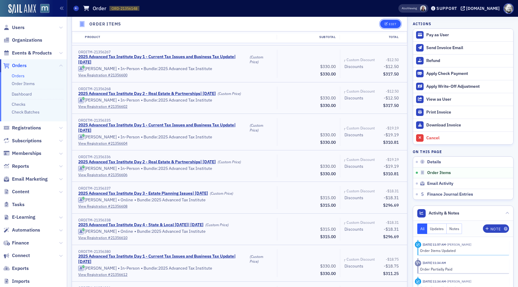
click at [386, 25] on icon "button" at bounding box center [387, 23] width 4 height 3
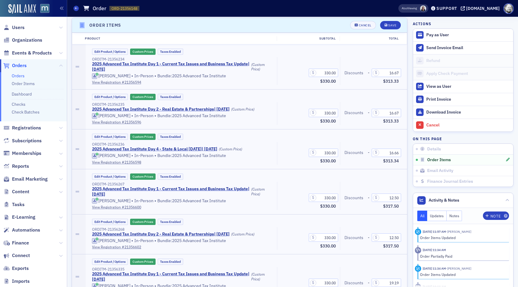
scroll to position [196, 0]
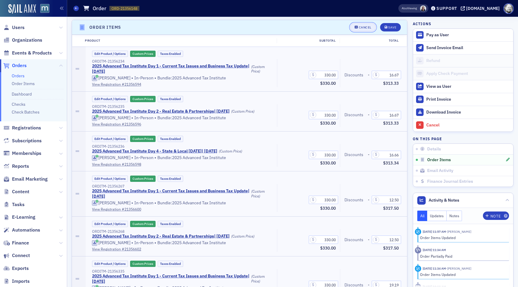
click at [360, 28] on div "Cancel" at bounding box center [365, 27] width 13 height 3
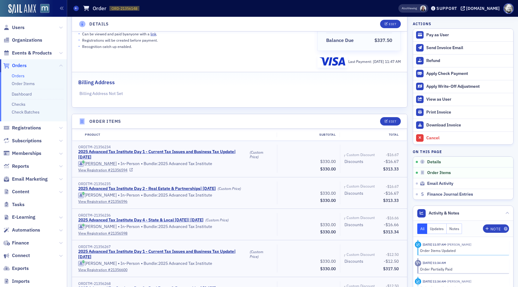
scroll to position [0, 0]
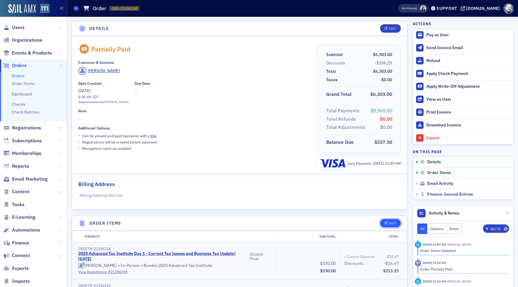
click at [390, 225] on div "Edit" at bounding box center [392, 223] width 7 height 3
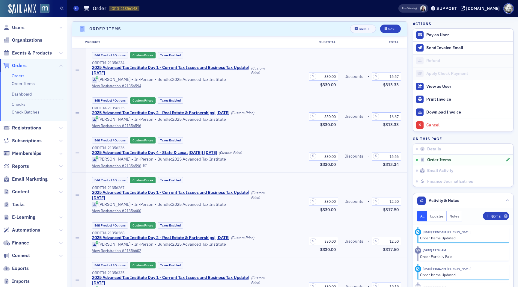
scroll to position [196, 0]
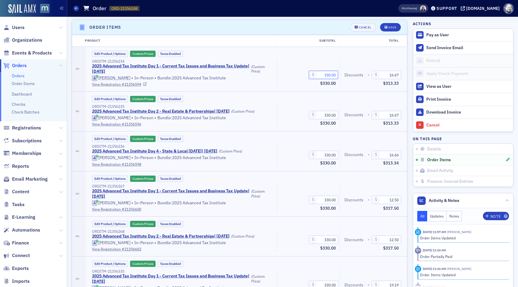
drag, startPoint x: 323, startPoint y: 76, endPoint x: 342, endPoint y: 76, distance: 19.8
click at [343, 76] on div "ORDITM-21356234 2025 Advanced Tax Institute Day 1 - Current Tax Issues and Busi…" at bounding box center [245, 73] width 315 height 28
click at [330, 76] on input "3.00" at bounding box center [323, 75] width 29 height 8
type input "315.00"
click at [388, 25] on button "Save" at bounding box center [390, 27] width 21 height 8
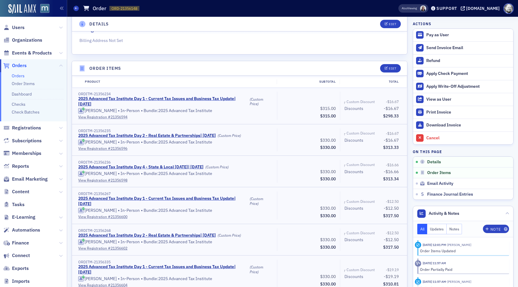
scroll to position [148, 0]
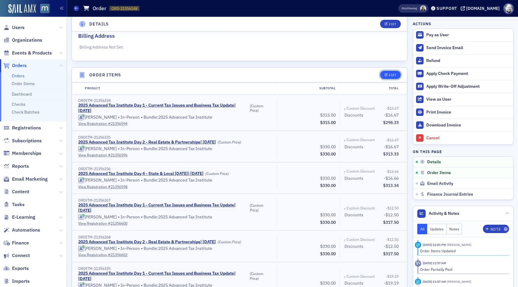
click at [395, 73] on div "Edit" at bounding box center [392, 74] width 7 height 3
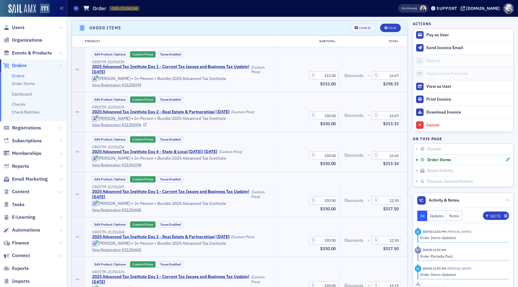
scroll to position [196, 0]
drag, startPoint x: 338, startPoint y: 115, endPoint x: 344, endPoint y: 116, distance: 5.7
click at [344, 116] on div "ORDITM-21356235 2025 Advanced Tax Institute Day 2 - Real Estate & Partnerships …" at bounding box center [245, 115] width 315 height 23
click at [331, 115] on input "3.00" at bounding box center [323, 115] width 29 height 8
type input "315.00"
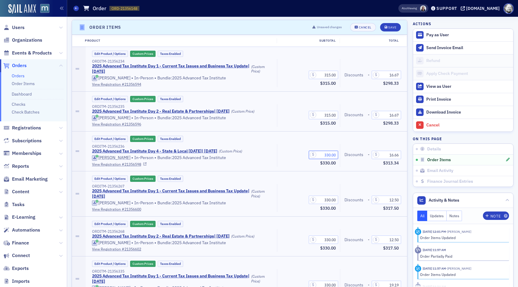
drag, startPoint x: 322, startPoint y: 155, endPoint x: 342, endPoint y: 155, distance: 20.4
click at [342, 155] on div "ORDITM-21356236 2025 Advanced Tax Institute Day 4 - State & Local Tax Day | 11/…" at bounding box center [245, 155] width 315 height 23
click at [332, 157] on input "3.00" at bounding box center [323, 155] width 29 height 8
click at [331, 157] on input "3.00" at bounding box center [323, 155] width 29 height 8
type input "315.00"
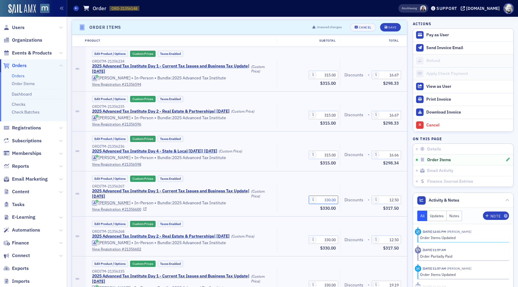
drag, startPoint x: 324, startPoint y: 199, endPoint x: 341, endPoint y: 200, distance: 16.5
click at [341, 200] on div "ORDITM-21356267 2025 Advanced Tax Institute Day 1 - Current Tax Issues and Busi…" at bounding box center [245, 198] width 315 height 28
drag, startPoint x: 327, startPoint y: 200, endPoint x: 341, endPoint y: 200, distance: 13.8
click at [341, 200] on div "ORDITM-21356267 2025 Advanced Tax Institute Day 1 - Current Tax Issues and Busi…" at bounding box center [245, 198] width 315 height 28
type input "315.00"
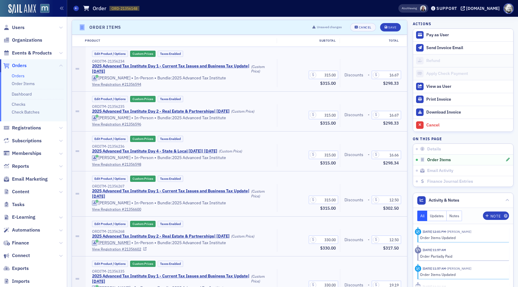
click at [321, 220] on div "Edit Product / Options Custom Prices Taxes Enabled ORDITM-21356268 2025 Advance…" at bounding box center [247, 237] width 322 height 40
click at [299, 217] on div "Edit Product / Options Custom Prices Taxes Enabled ORDITM-21356268 2025 Advance…" at bounding box center [247, 237] width 322 height 40
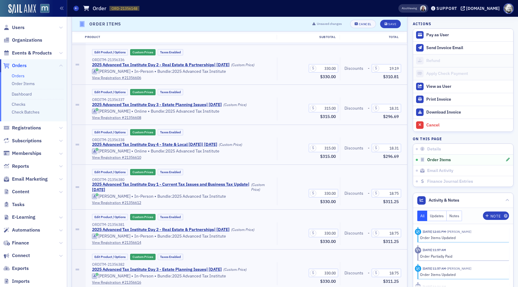
scroll to position [446, 0]
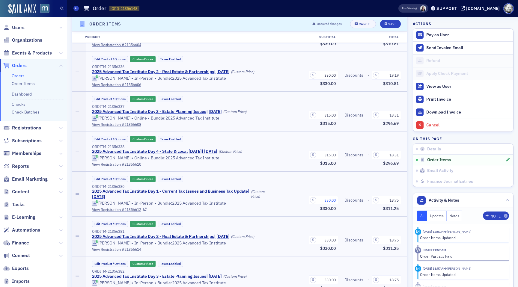
click at [326, 200] on input "330.00" at bounding box center [323, 200] width 29 height 8
click at [328, 199] on input "3.00" at bounding box center [323, 200] width 29 height 8
type input "315.00"
click at [298, 235] on div "330.00 Subtotal $330.00" at bounding box center [308, 240] width 63 height 23
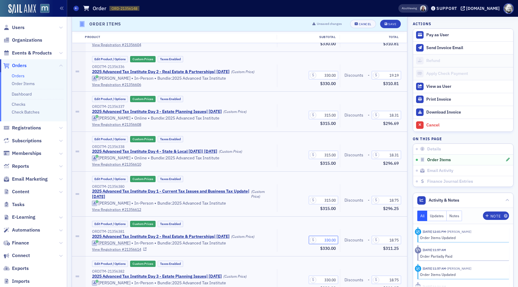
drag, startPoint x: 324, startPoint y: 239, endPoint x: 342, endPoint y: 243, distance: 19.0
click at [342, 243] on div "ORDITM-21356381 2025 Advanced Tax Institute Day 2 - Real Estate & Partnerships …" at bounding box center [245, 240] width 315 height 23
click at [329, 241] on input "3.00" at bounding box center [323, 240] width 29 height 8
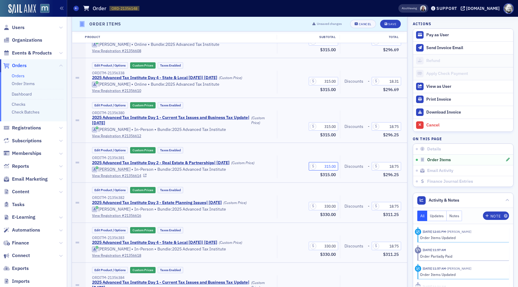
scroll to position [523, 0]
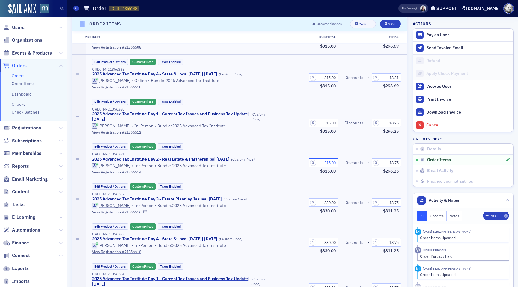
type input "315.00"
click at [326, 203] on input "330.00" at bounding box center [323, 202] width 29 height 8
click at [330, 203] on input "3.00" at bounding box center [323, 202] width 29 height 8
type input "315.00"
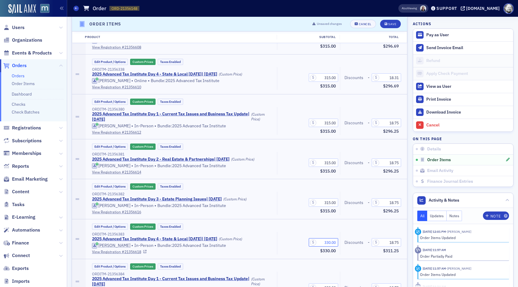
click at [327, 242] on input "330.00" at bounding box center [323, 242] width 29 height 8
click at [330, 243] on input "3.00" at bounding box center [323, 242] width 29 height 8
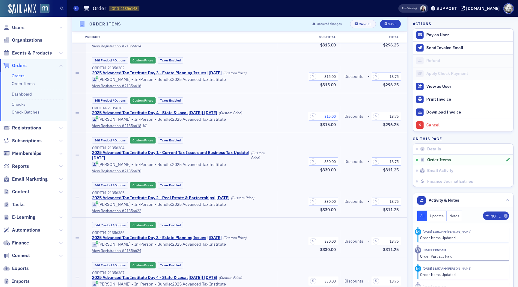
scroll to position [655, 0]
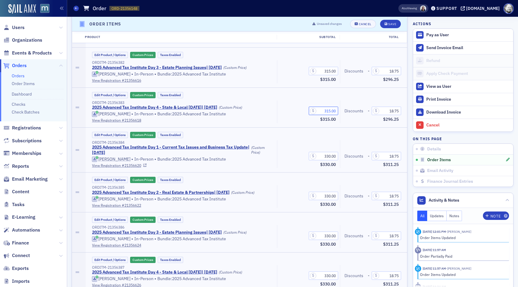
type input "315.00"
click at [323, 155] on input "330.00" at bounding box center [323, 156] width 29 height 8
click at [332, 158] on input "3.00" at bounding box center [323, 156] width 29 height 8
click at [330, 157] on input "3.00" at bounding box center [323, 156] width 29 height 8
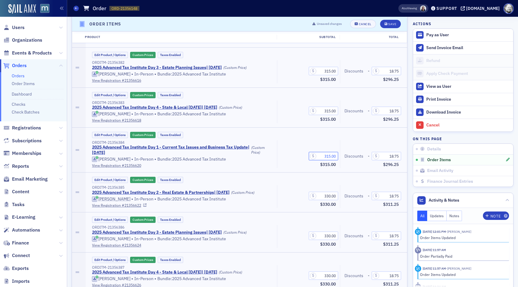
type input "315.00"
click at [327, 194] on input "330.00" at bounding box center [323, 196] width 29 height 8
click at [327, 194] on input "3.00" at bounding box center [323, 196] width 29 height 8
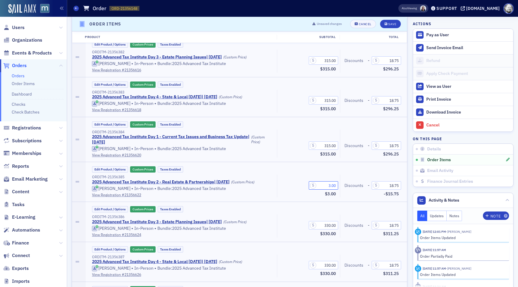
scroll to position [626, 0]
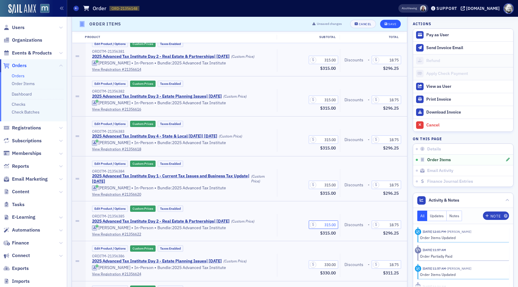
type input "315.00"
click at [388, 23] on div "Save" at bounding box center [392, 23] width 8 height 3
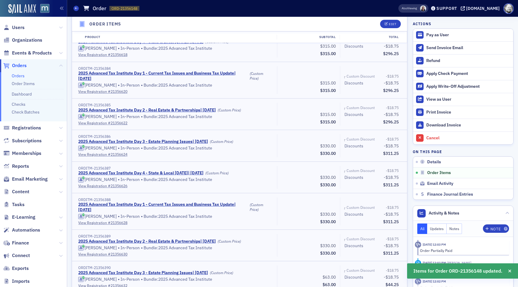
scroll to position [612, 0]
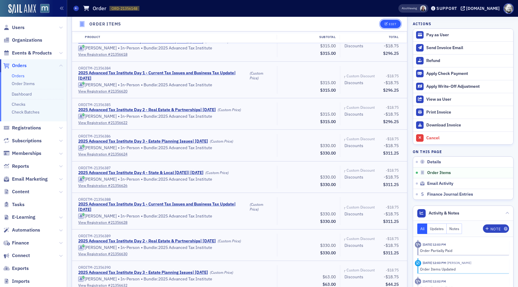
click at [394, 25] on div "Edit" at bounding box center [392, 23] width 7 height 3
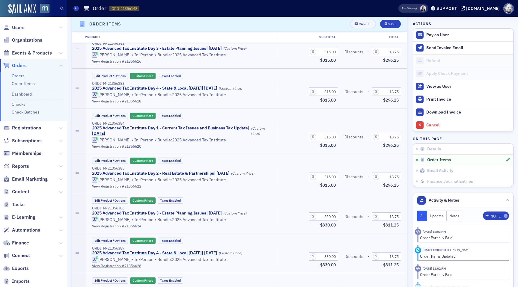
scroll to position [708, 0]
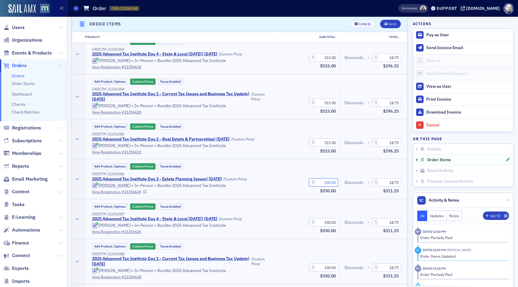
click at [330, 184] on input "330.00" at bounding box center [323, 182] width 29 height 8
click at [329, 182] on input "330.00" at bounding box center [323, 182] width 29 height 8
click at [332, 194] on span "$33.00" at bounding box center [329, 191] width 15 height 6
click at [330, 184] on input "33.00" at bounding box center [323, 182] width 29 height 8
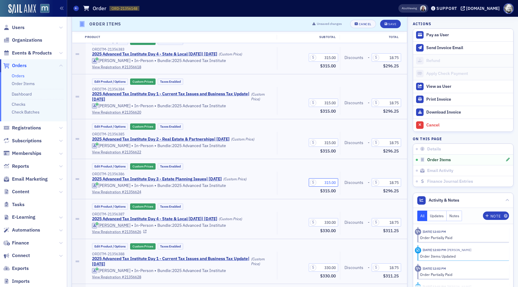
type input "315.00"
click at [329, 220] on input "330.00" at bounding box center [323, 222] width 29 height 8
click at [330, 222] on input "3.00" at bounding box center [323, 222] width 29 height 8
type input "315.00"
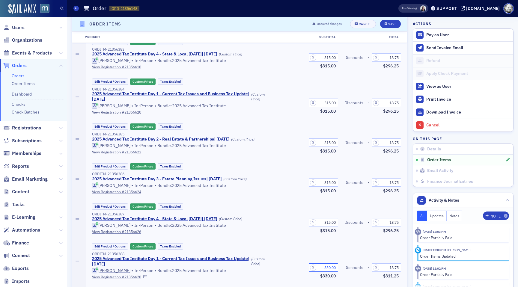
click at [328, 268] on input "330.00" at bounding box center [323, 268] width 29 height 8
click at [329, 267] on input "3.00" at bounding box center [323, 268] width 29 height 8
click at [330, 269] on input "3.00" at bounding box center [323, 268] width 29 height 8
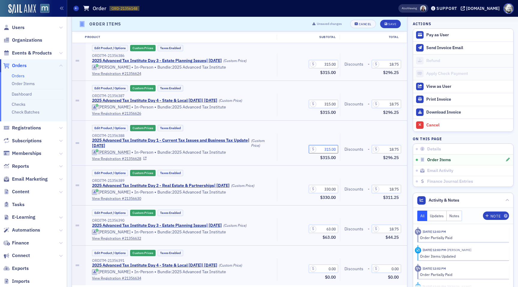
scroll to position [840, 0]
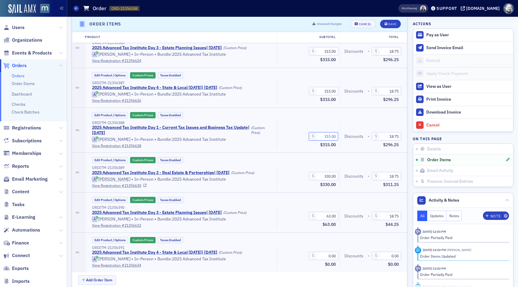
type input "315.00"
click at [328, 175] on input "330.00" at bounding box center [323, 176] width 29 height 8
click at [329, 176] on input "3.00" at bounding box center [323, 176] width 29 height 8
click at [330, 176] on input "3.00" at bounding box center [323, 176] width 29 height 8
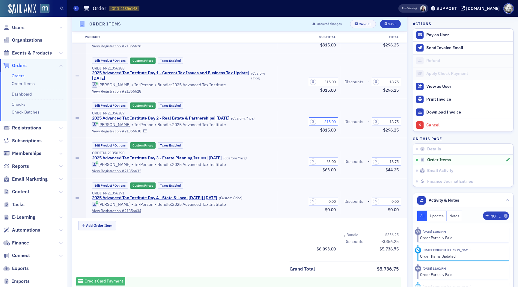
scroll to position [896, 0]
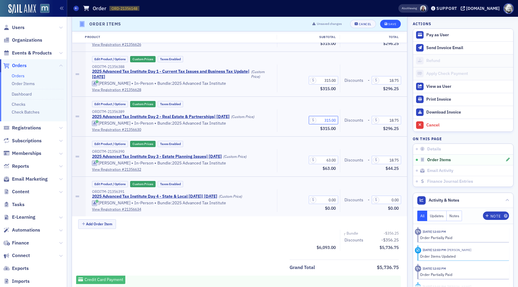
type input "315.00"
click at [388, 24] on span "Save" at bounding box center [391, 23] width 12 height 3
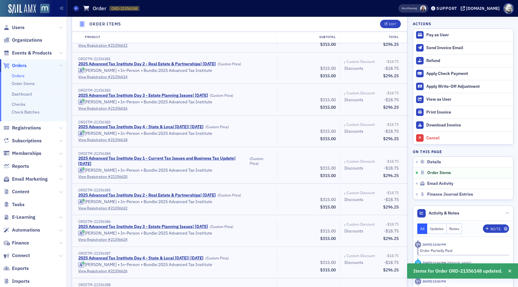
scroll to position [748, 0]
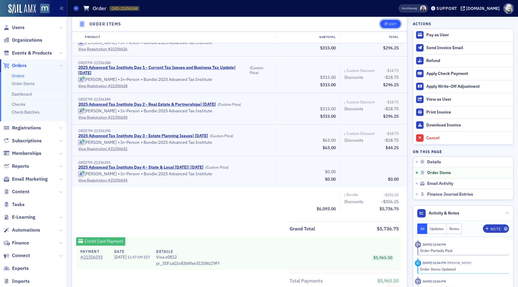
click at [387, 25] on icon "button" at bounding box center [387, 23] width 4 height 3
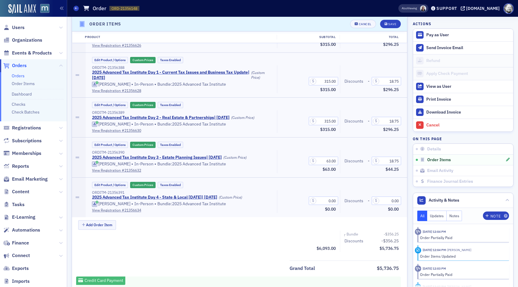
scroll to position [885, 0]
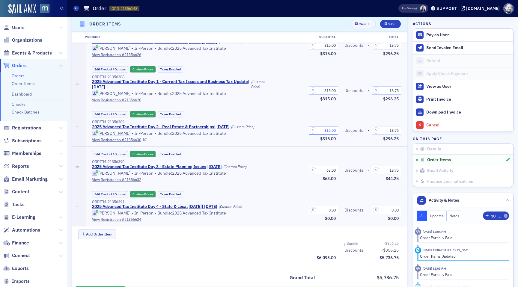
drag, startPoint x: 323, startPoint y: 130, endPoint x: 342, endPoint y: 131, distance: 19.8
click at [343, 131] on div "ORDITM-21356389 2025 Advanced Tax Institute Day 2 - Real Estate & Partnerships …" at bounding box center [245, 131] width 315 height 23
click at [330, 130] on input "1.00" at bounding box center [323, 130] width 29 height 8
type input "188.50"
click at [393, 23] on div "Save" at bounding box center [392, 23] width 8 height 3
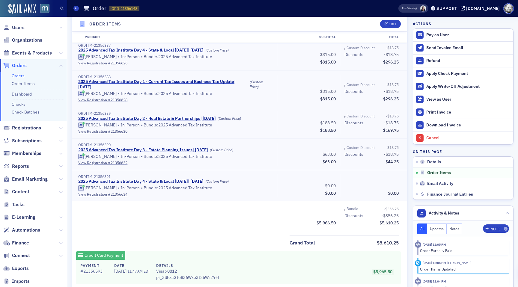
scroll to position [734, 0]
click at [390, 20] on button "Edit" at bounding box center [390, 24] width 21 height 8
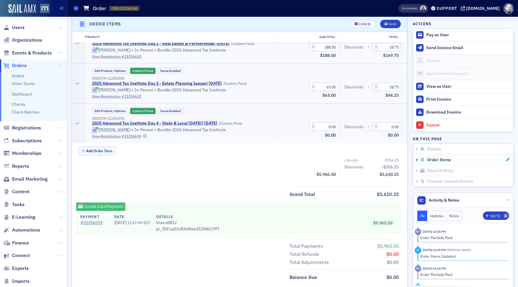
scroll to position [950, 0]
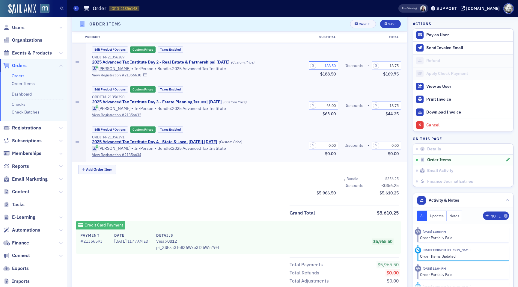
click at [330, 66] on input "188.50" at bounding box center [323, 65] width 29 height 8
type input "188.50"
click at [330, 65] on input "1,887.50" at bounding box center [323, 65] width 29 height 8
type input "187.50"
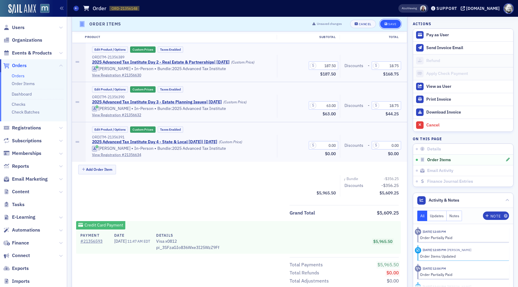
click at [388, 24] on div "Save" at bounding box center [392, 23] width 8 height 3
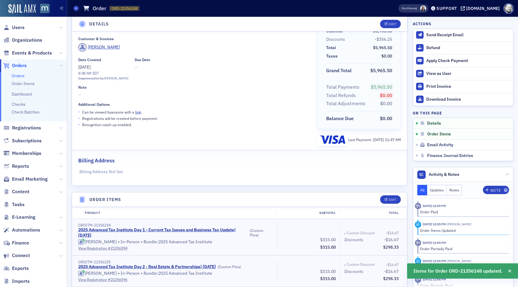
scroll to position [0, 0]
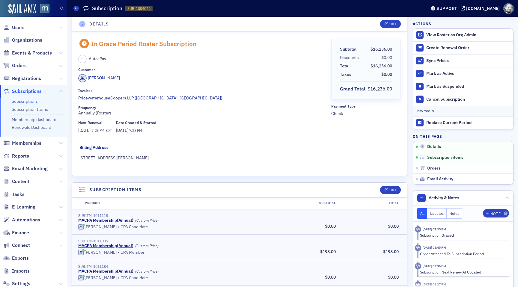
scroll to position [6, 0]
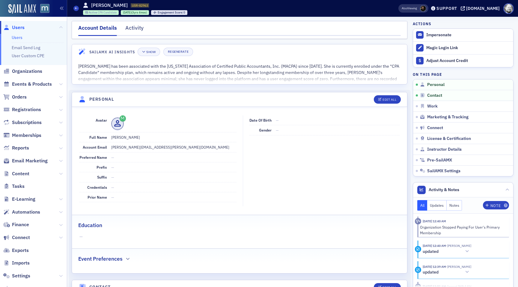
click at [108, 13] on span "CPA Candidate" at bounding box center [107, 12] width 19 height 4
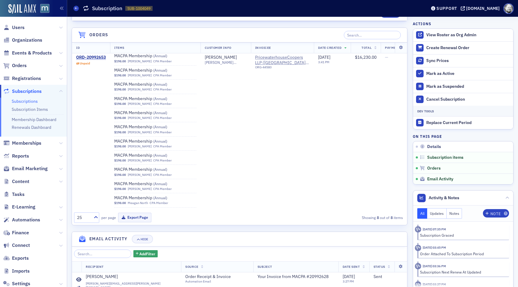
scroll to position [2, 0]
click at [374, 32] on input "search" at bounding box center [372, 35] width 57 height 8
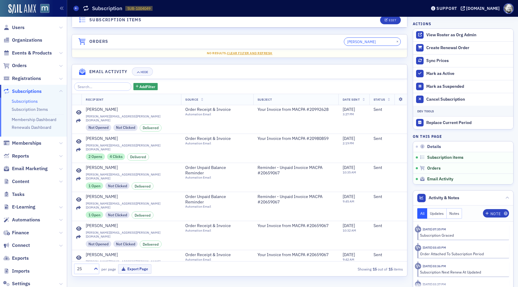
scroll to position [0, 0]
type input "samantha"
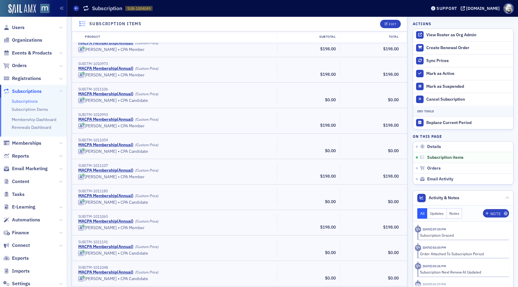
scroll to position [4073, 0]
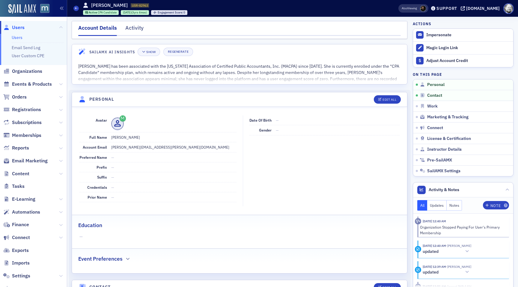
click at [106, 10] on div "Active CPA Candidate" at bounding box center [101, 12] width 36 height 5
click at [107, 12] on span "CPA Candidate" at bounding box center [107, 12] width 19 height 4
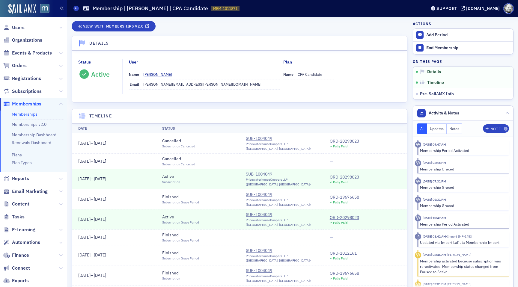
click at [258, 171] on div "SUB-1004049" at bounding box center [281, 174] width 71 height 6
